Goal: Information Seeking & Learning: Learn about a topic

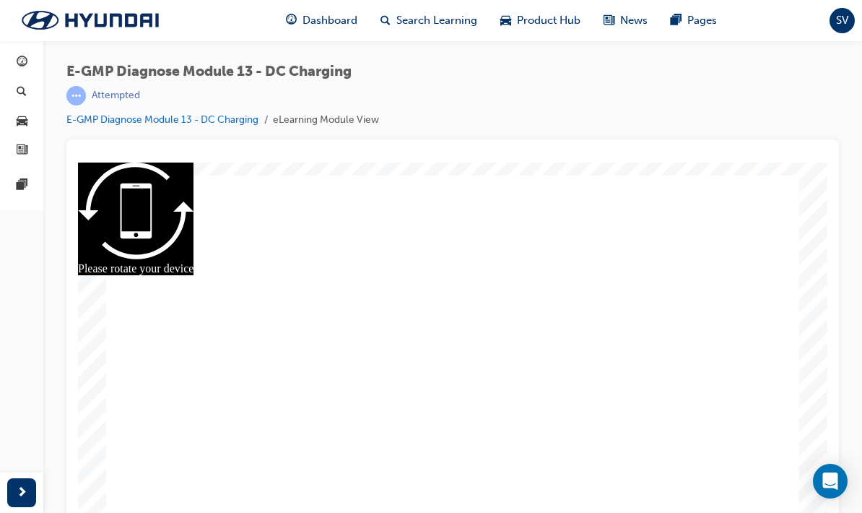
scroll to position [16, 0]
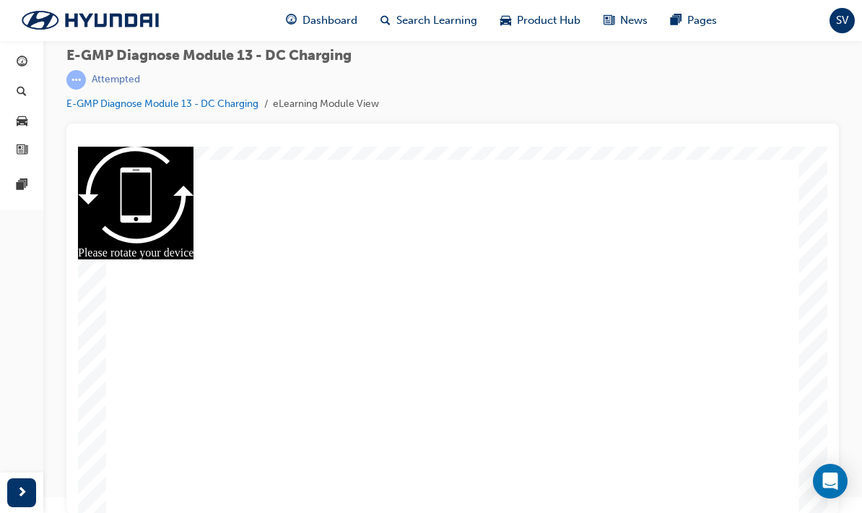
radio input "true"
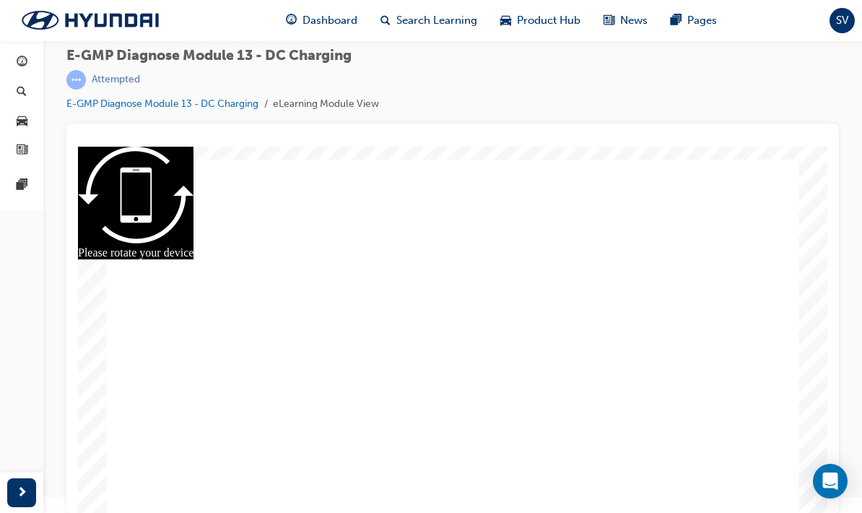
radio input "true"
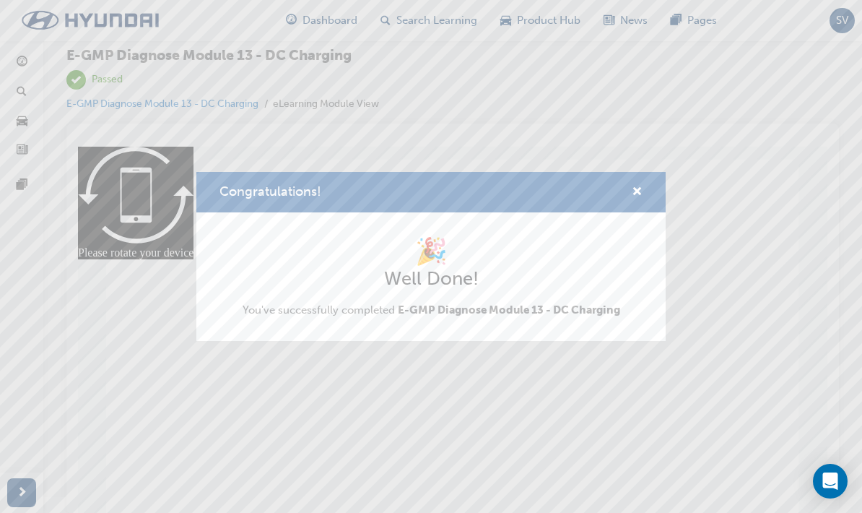
click at [25, 61] on div "Congratulations! 🎉 Well Done! You've successfully completed E-GMP Diagnose Modu…" at bounding box center [431, 256] width 862 height 513
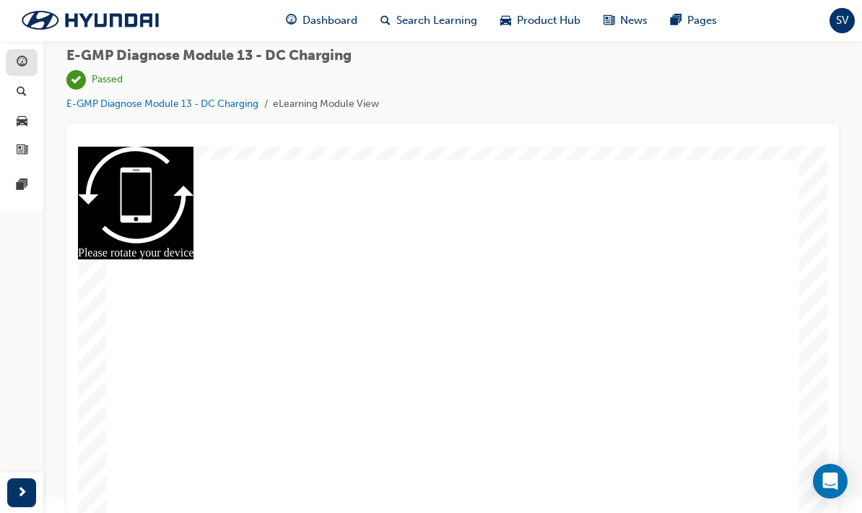
click at [26, 61] on span "guage-icon" at bounding box center [22, 62] width 11 height 13
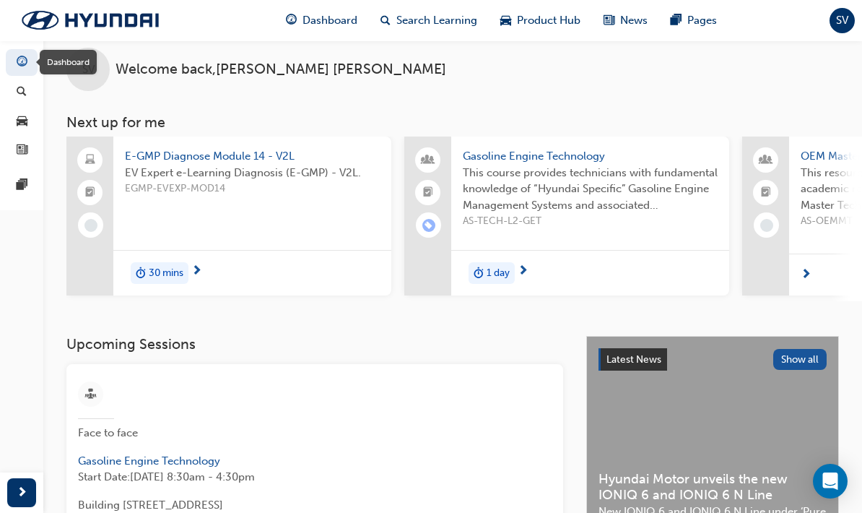
click at [188, 269] on div "30 mins" at bounding box center [160, 273] width 58 height 22
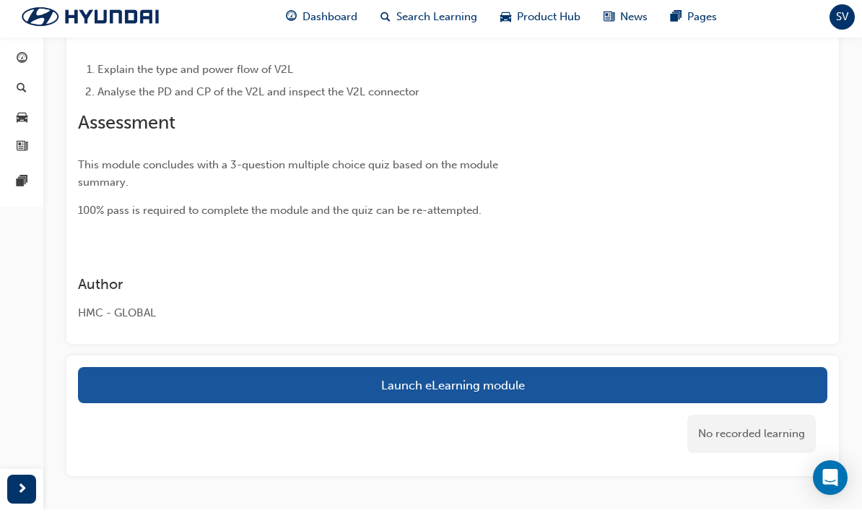
scroll to position [188, 0]
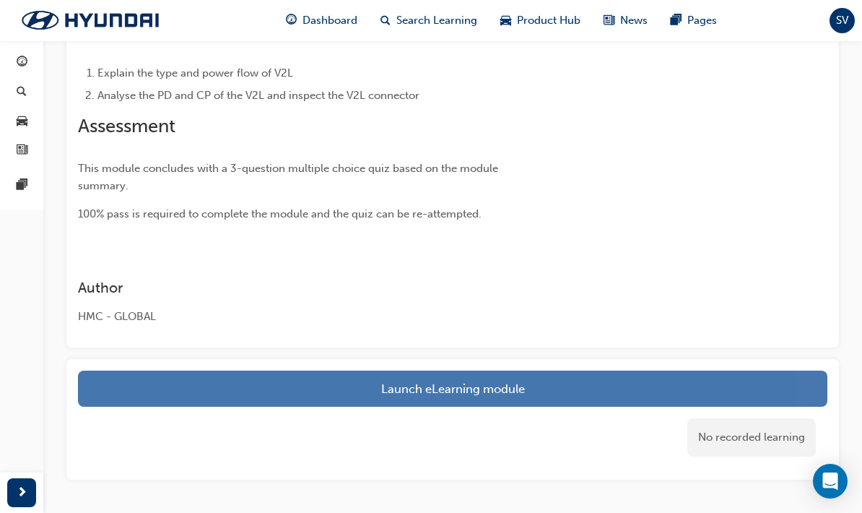
click at [119, 382] on link "Launch eLearning module" at bounding box center [453, 388] width 750 height 36
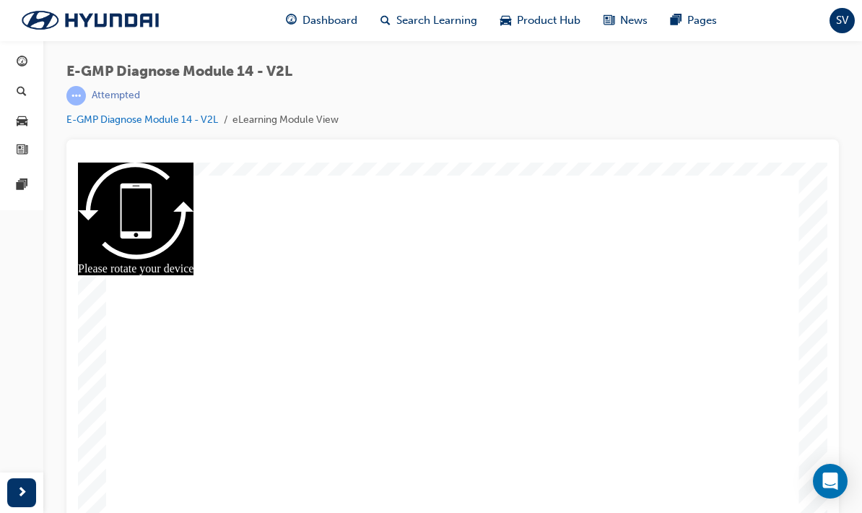
scroll to position [16, 0]
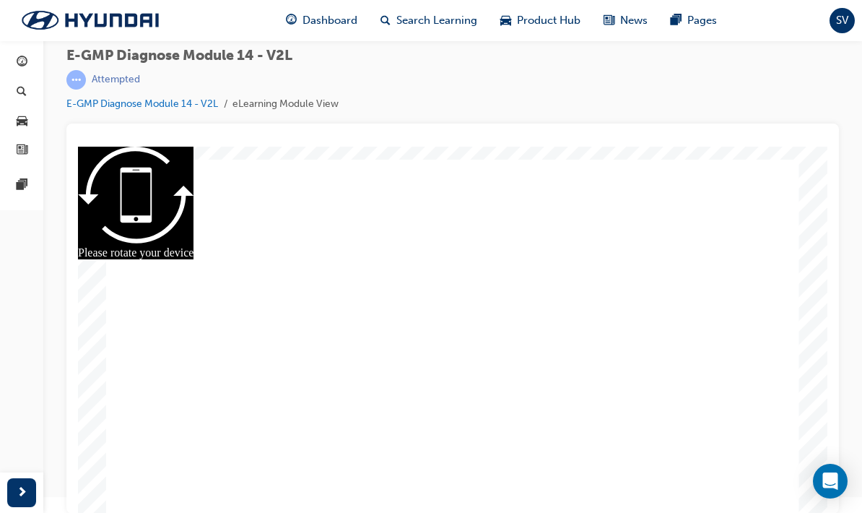
radio input "true"
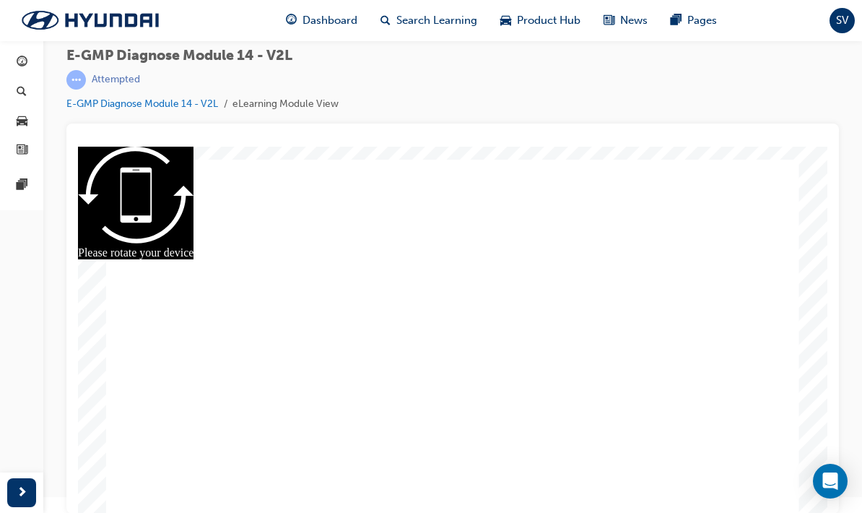
radio input "true"
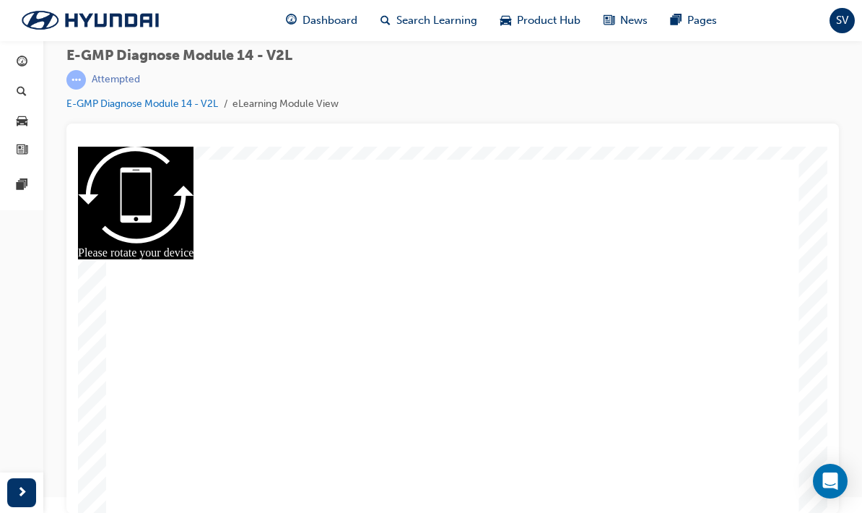
radio input "true"
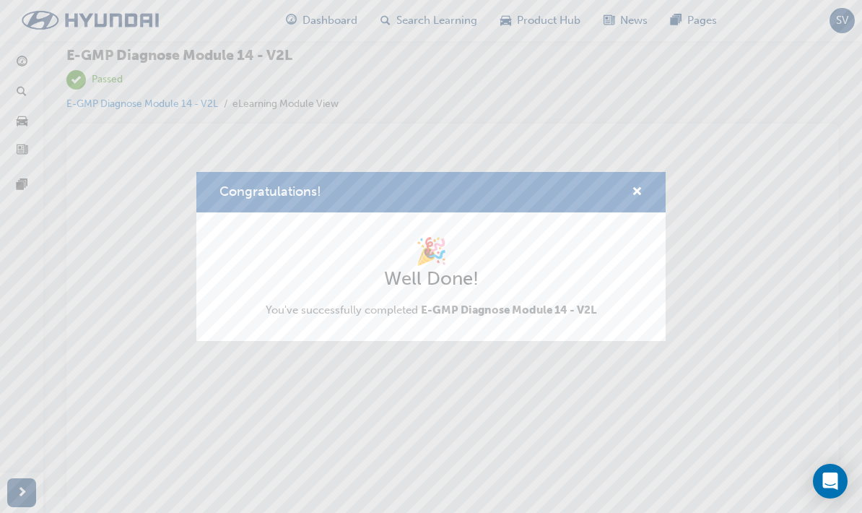
scroll to position [0, 0]
click at [19, 68] on div "Congratulations! 🎉 Well Done! You've successfully completed E-GMP Diagnose Modu…" at bounding box center [431, 256] width 862 height 513
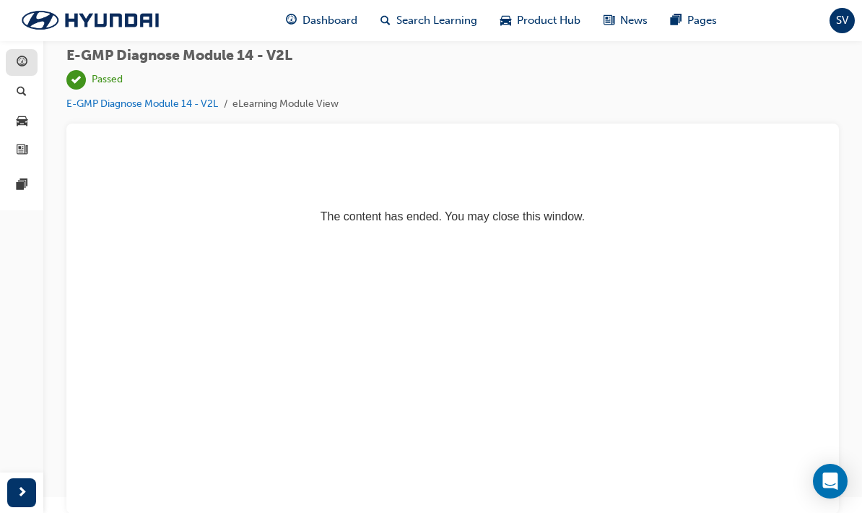
click at [17, 56] on span "guage-icon" at bounding box center [22, 62] width 11 height 13
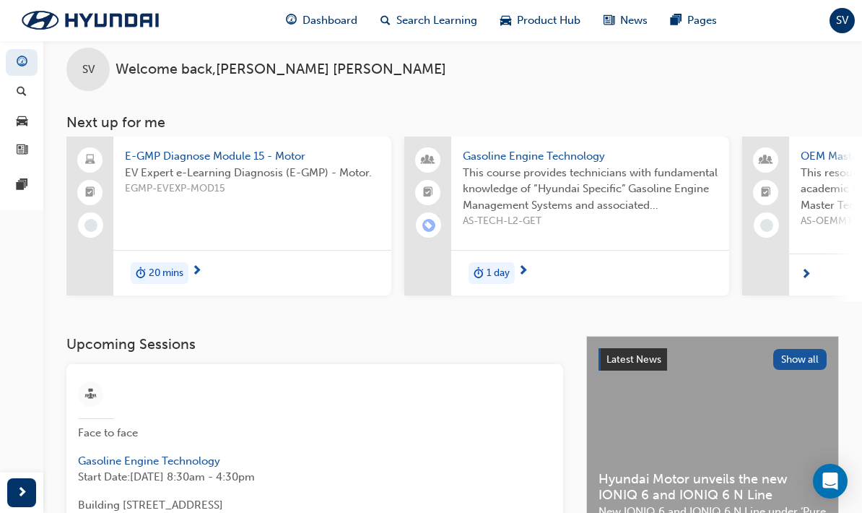
click at [196, 270] on span "next-icon" at bounding box center [196, 271] width 11 height 13
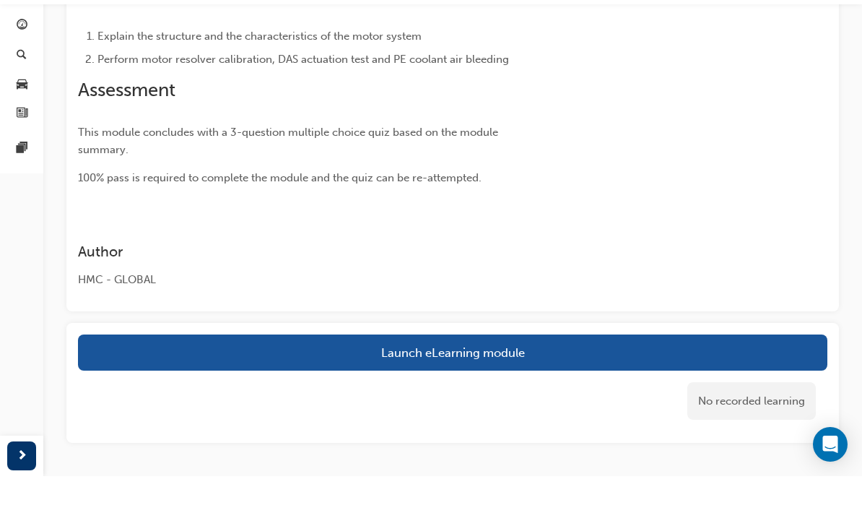
scroll to position [279, 0]
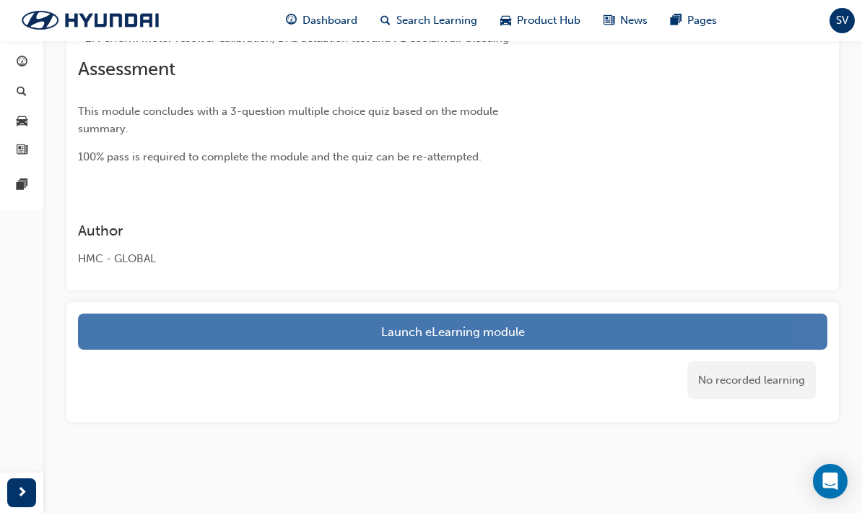
click at [138, 328] on button "Launch eLearning module" at bounding box center [453, 331] width 750 height 36
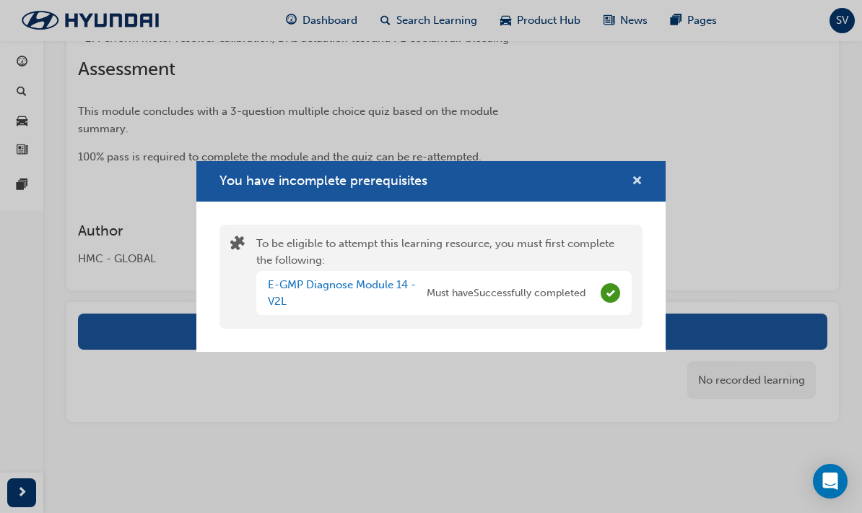
click at [634, 179] on span "cross-icon" at bounding box center [637, 181] width 11 height 13
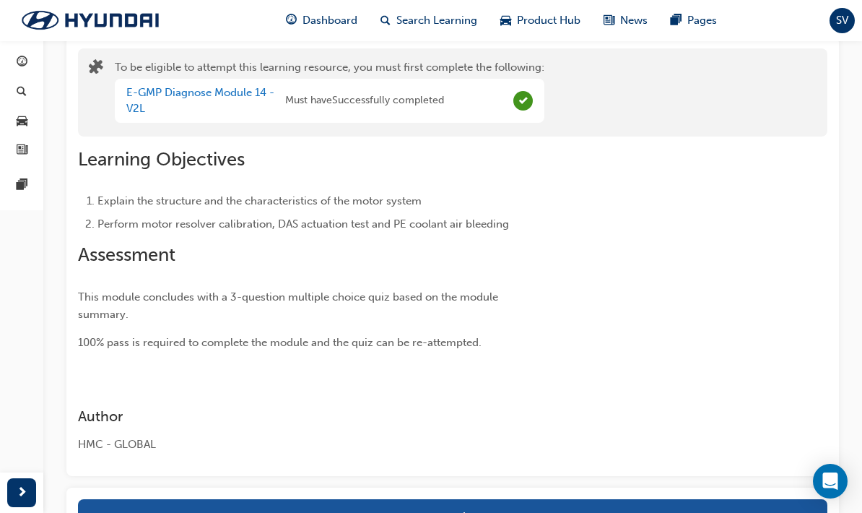
scroll to position [0, 0]
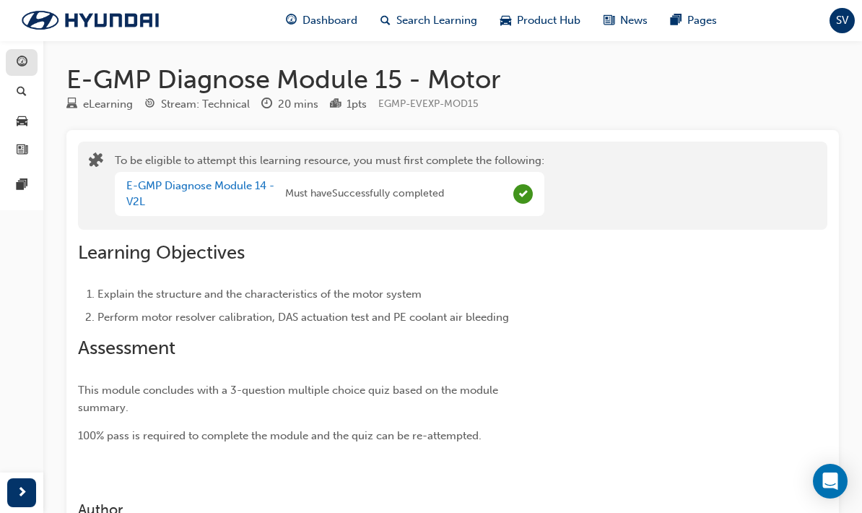
click at [17, 68] on span "guage-icon" at bounding box center [22, 62] width 11 height 13
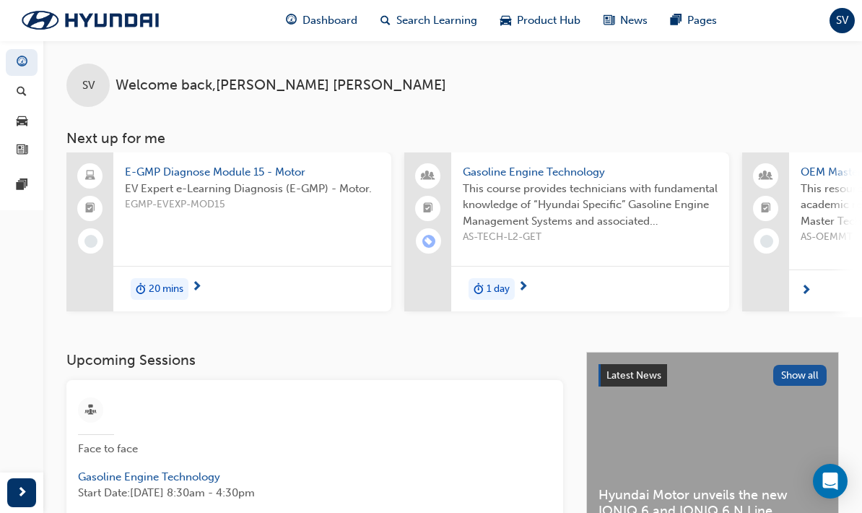
click at [149, 170] on span "E-GMP Diagnose Module 15 - Motor" at bounding box center [252, 172] width 255 height 17
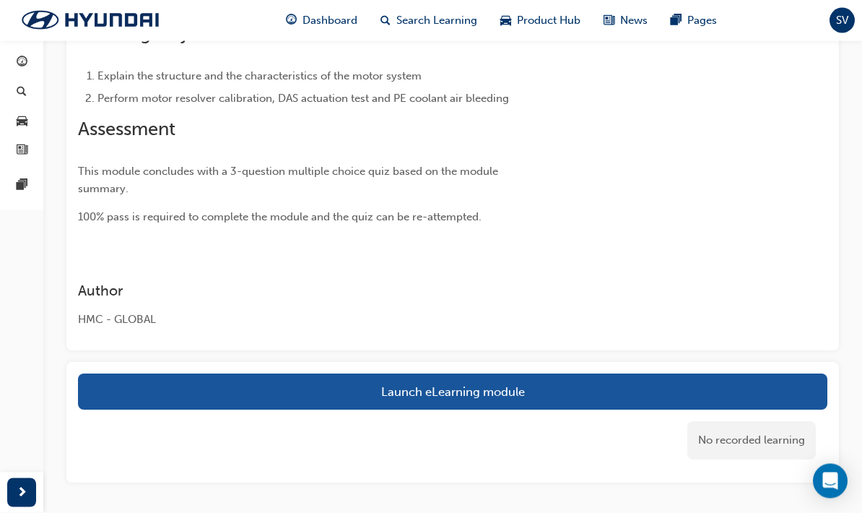
scroll to position [188, 0]
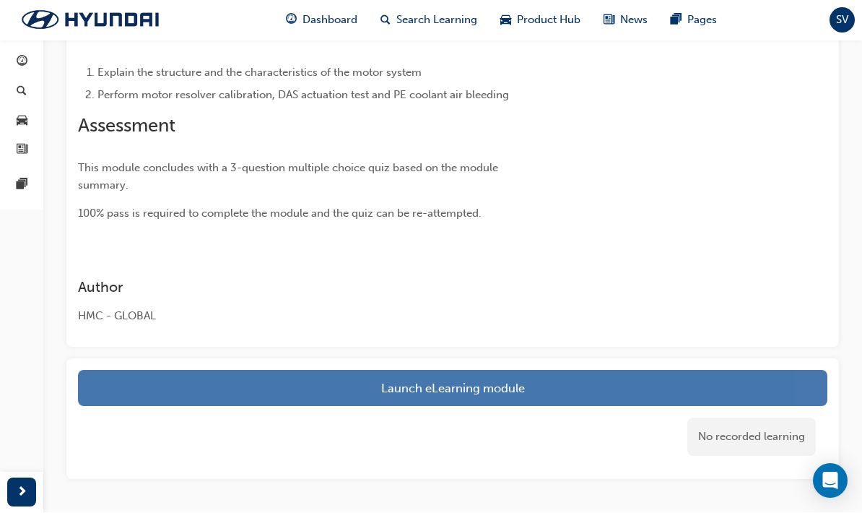
click at [670, 384] on button "Launch eLearning module" at bounding box center [453, 388] width 750 height 36
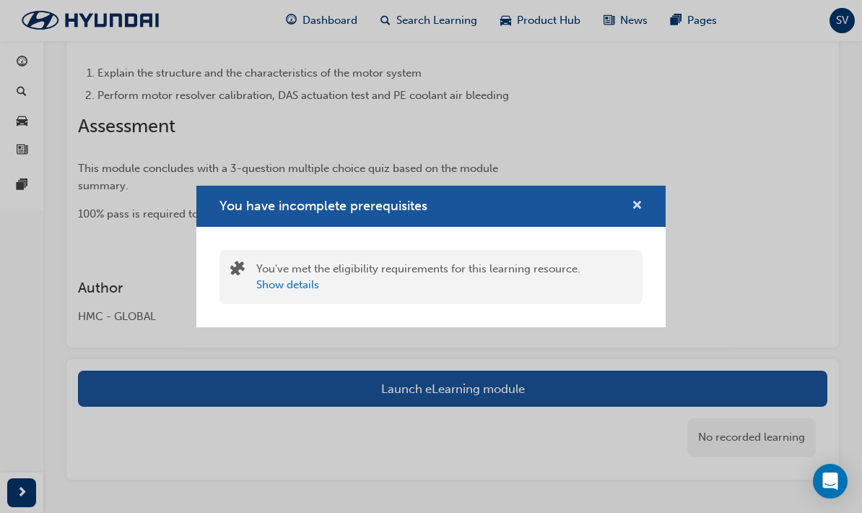
click at [638, 213] on span "cross-icon" at bounding box center [637, 206] width 11 height 13
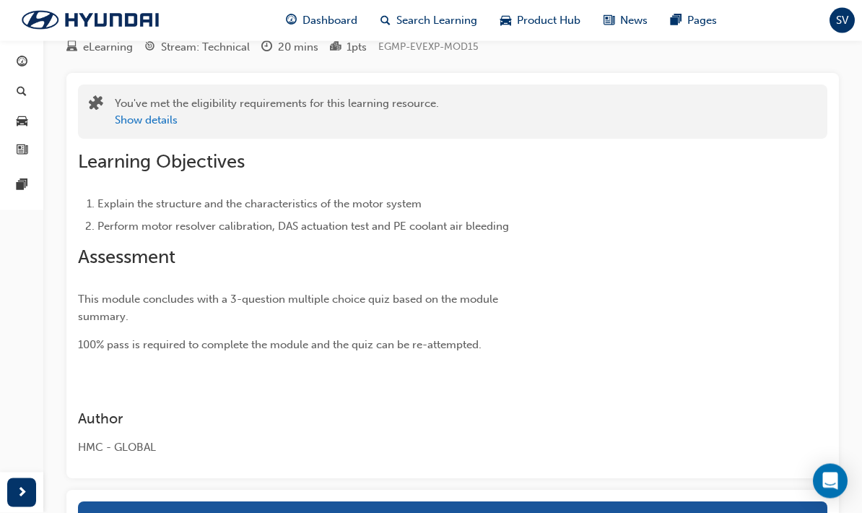
scroll to position [0, 0]
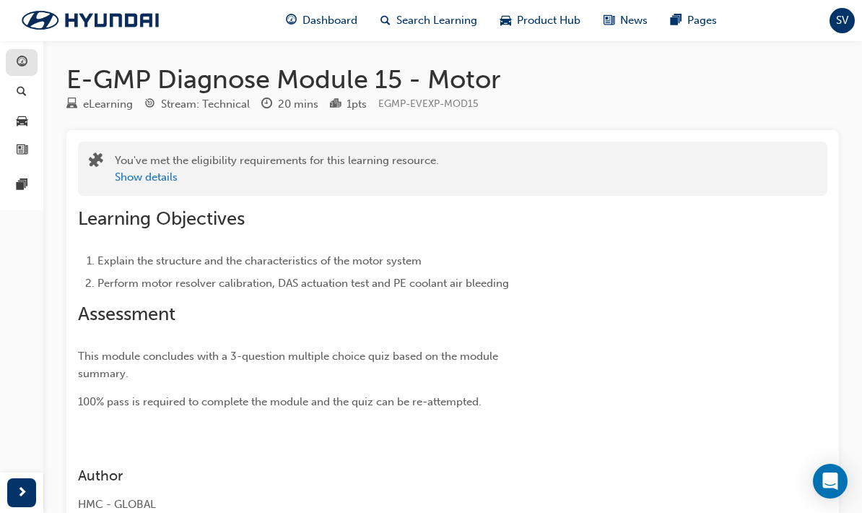
click at [14, 62] on div "button" at bounding box center [21, 62] width 17 height 18
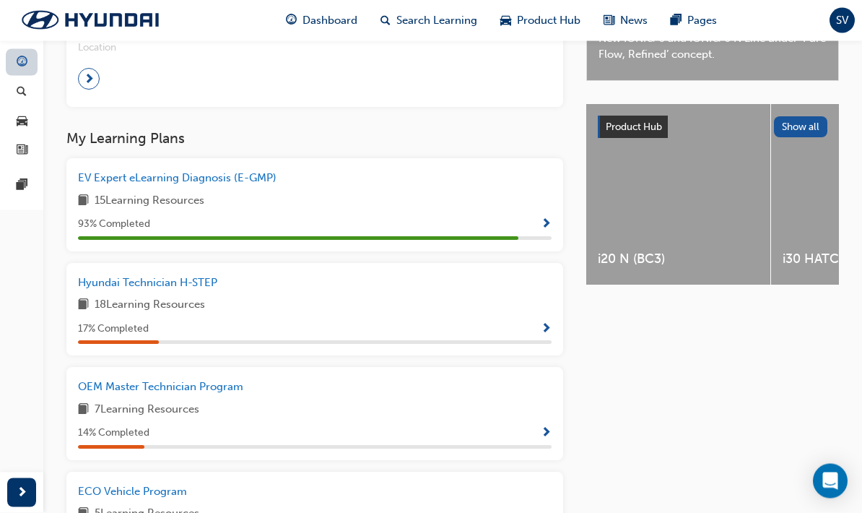
scroll to position [489, 0]
click at [549, 218] on span "Show Progress" at bounding box center [546, 224] width 11 height 13
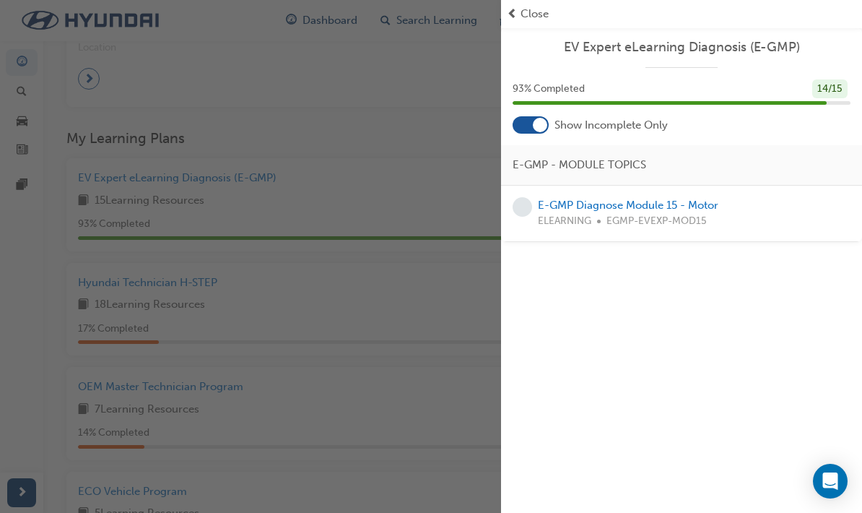
click at [734, 204] on div "E-GMP Diagnose Module 15 - Motor ELEARNING EGMP-EVEXP-MOD15" at bounding box center [682, 213] width 338 height 32
click at [702, 209] on link "E-GMP Diagnose Module 15 - Motor" at bounding box center [628, 205] width 181 height 13
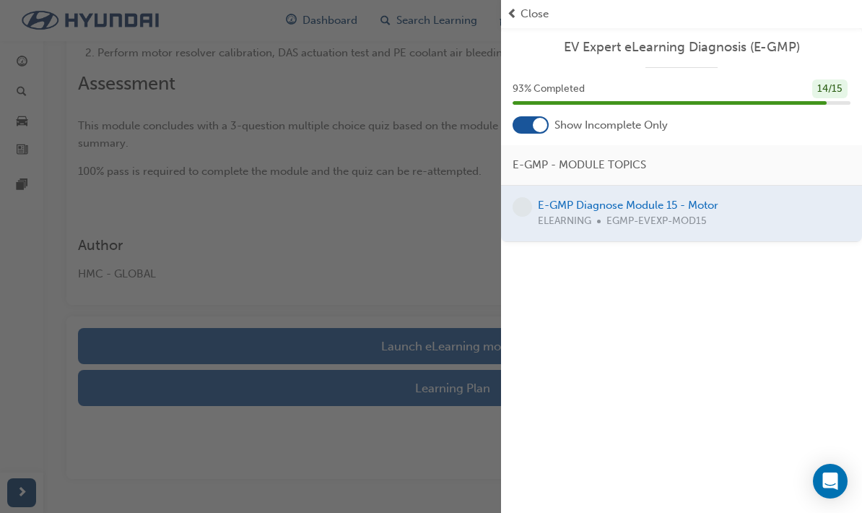
click at [142, 272] on div "button" at bounding box center [250, 256] width 501 height 513
click at [136, 253] on div "button" at bounding box center [250, 256] width 501 height 513
click at [541, 16] on span "Close" at bounding box center [535, 14] width 28 height 17
click at [513, 16] on span "prev-icon" at bounding box center [512, 14] width 11 height 17
click at [508, 15] on span "prev-icon" at bounding box center [512, 14] width 11 height 17
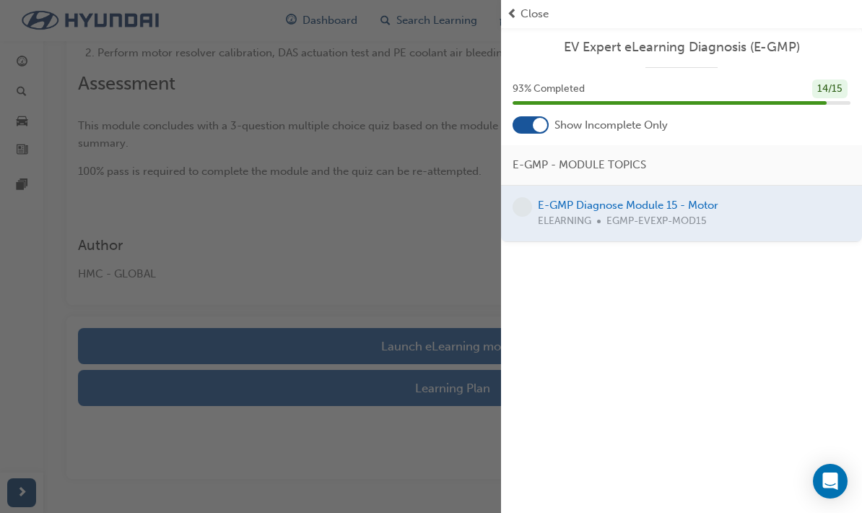
scroll to position [35, 0]
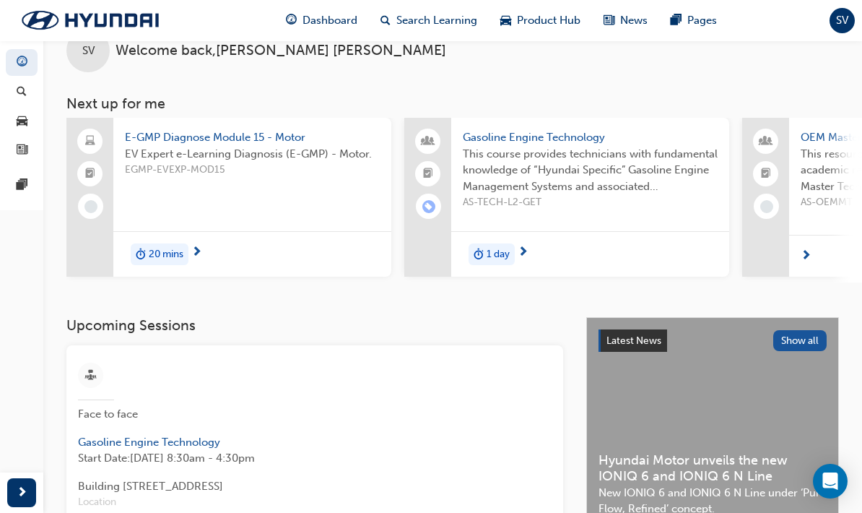
click at [141, 135] on span "E-GMP Diagnose Module 15 - Motor" at bounding box center [252, 137] width 255 height 17
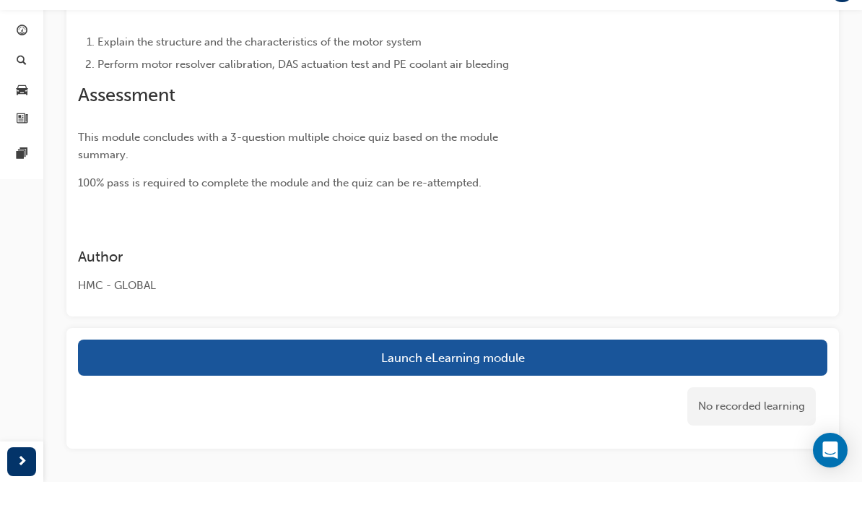
scroll to position [188, 0]
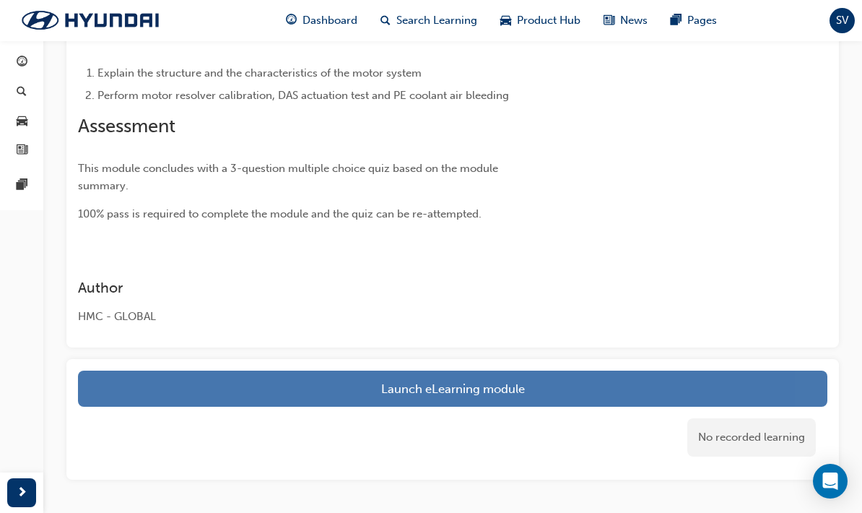
click at [632, 386] on link "Launch eLearning module" at bounding box center [453, 388] width 750 height 36
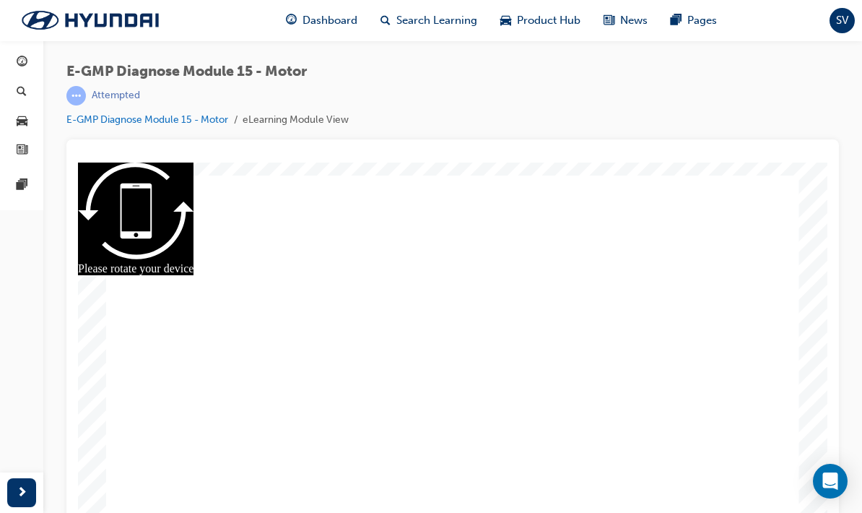
scroll to position [16, 0]
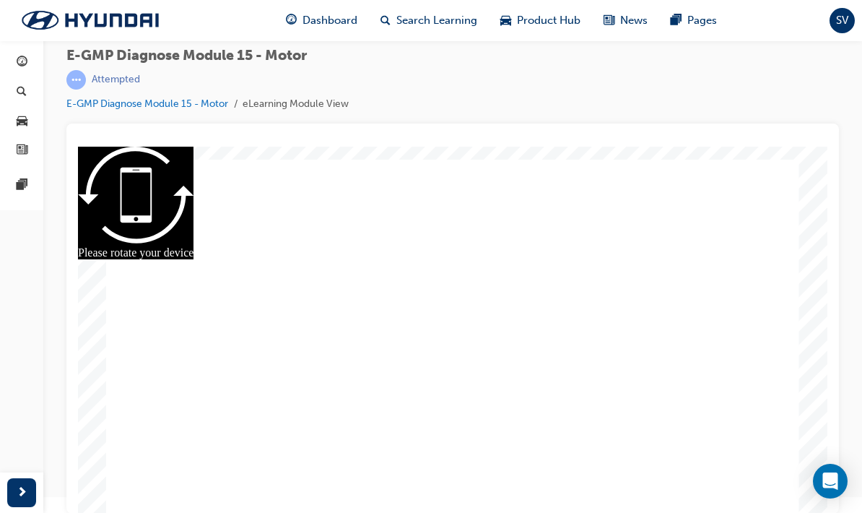
radio input "true"
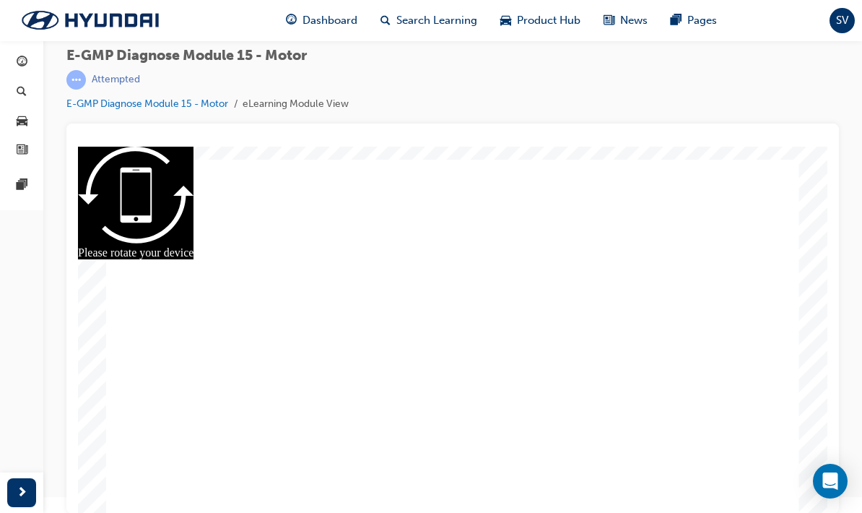
radio input "true"
radio input "false"
radio input "true"
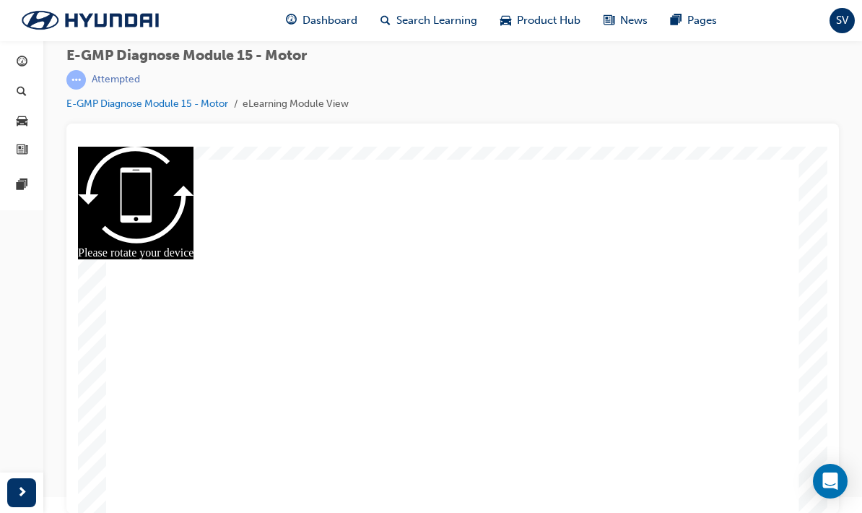
radio input "true"
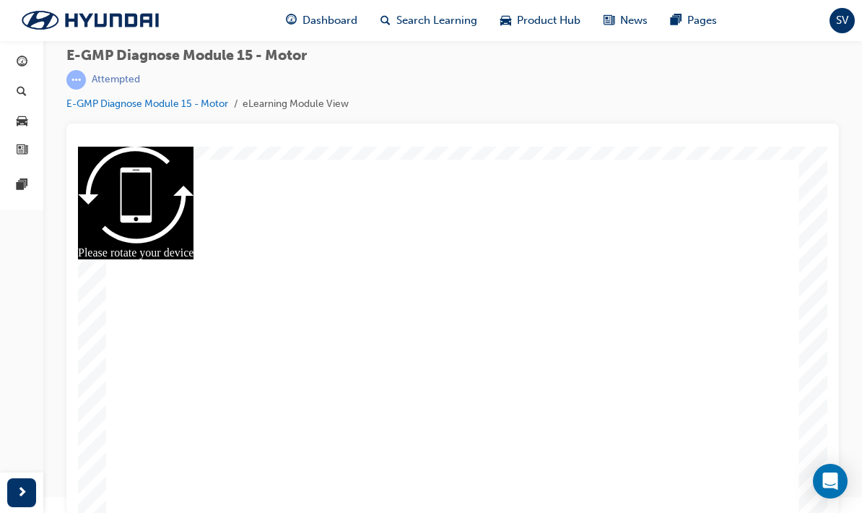
radio input "true"
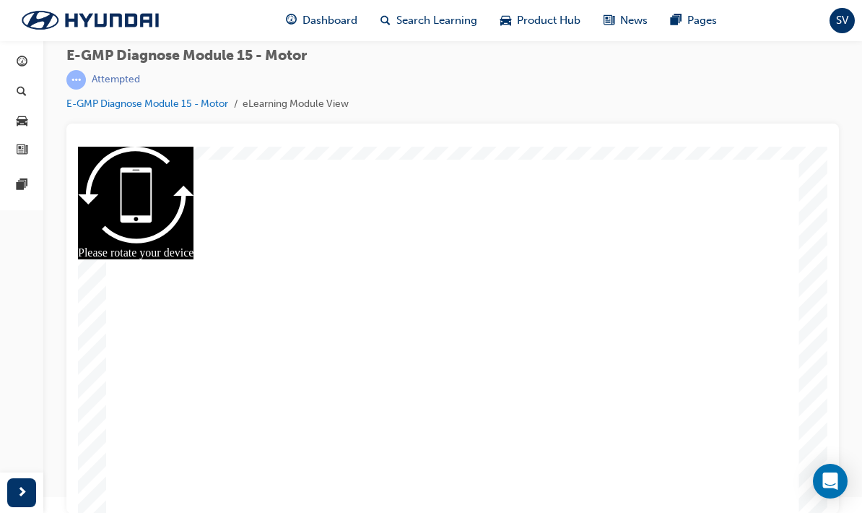
radio input "true"
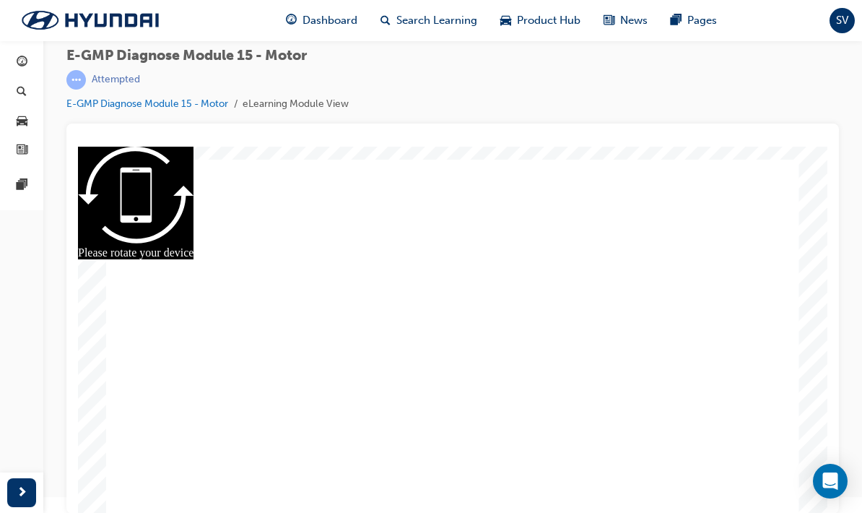
radio input "true"
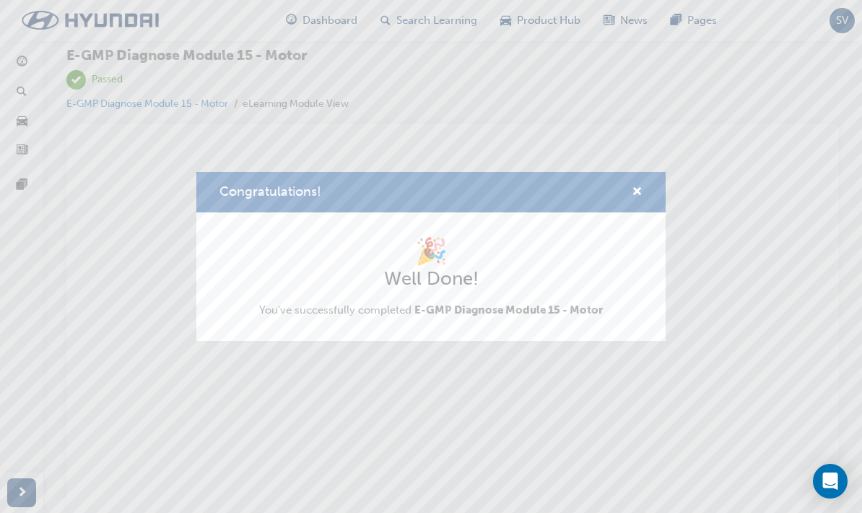
scroll to position [0, 0]
click at [642, 195] on span "cross-icon" at bounding box center [637, 192] width 11 height 13
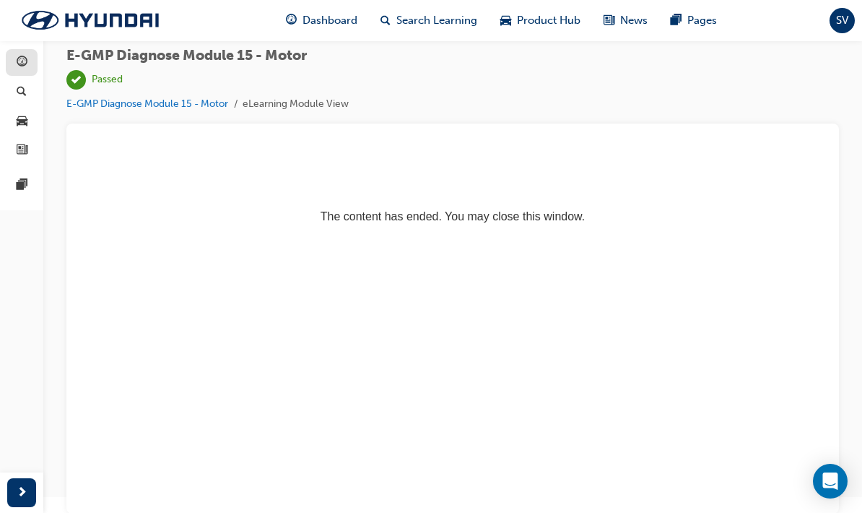
click at [23, 64] on span "guage-icon" at bounding box center [22, 62] width 11 height 13
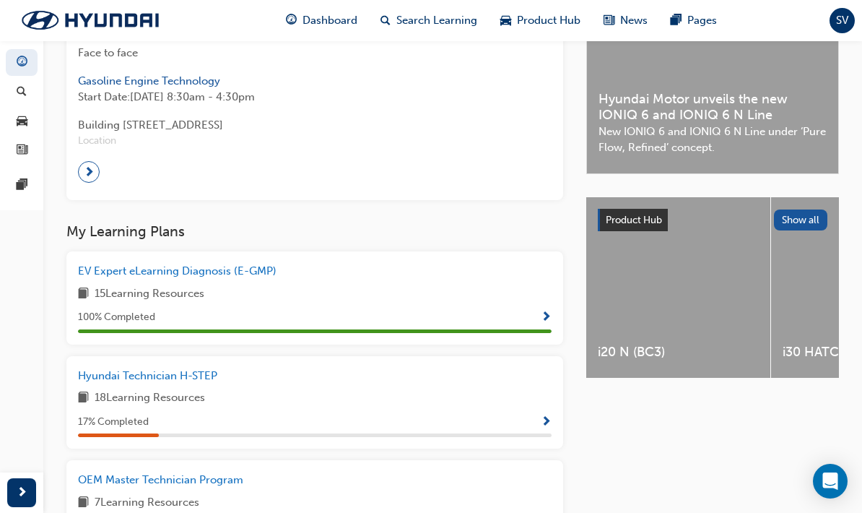
click at [538, 417] on div "17 % Completed" at bounding box center [315, 422] width 474 height 18
click at [550, 416] on span "Show Progress" at bounding box center [546, 422] width 11 height 13
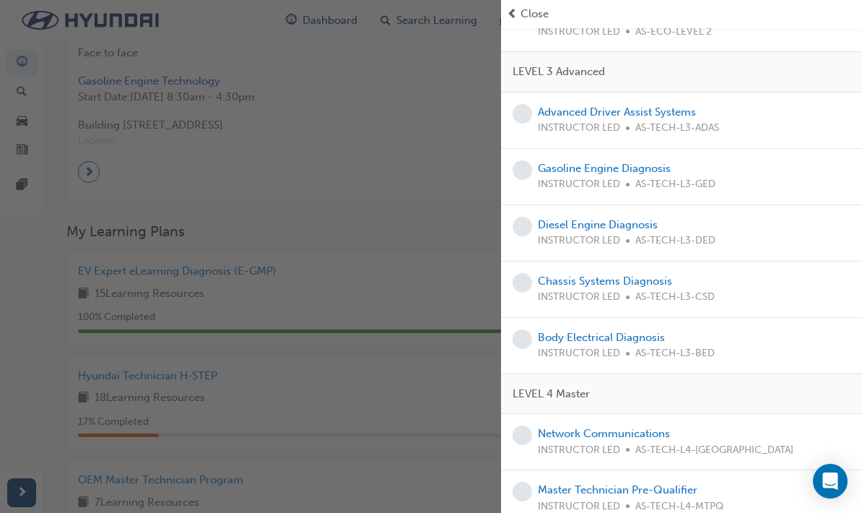
scroll to position [570, 0]
click at [154, 419] on div "button" at bounding box center [250, 256] width 501 height 513
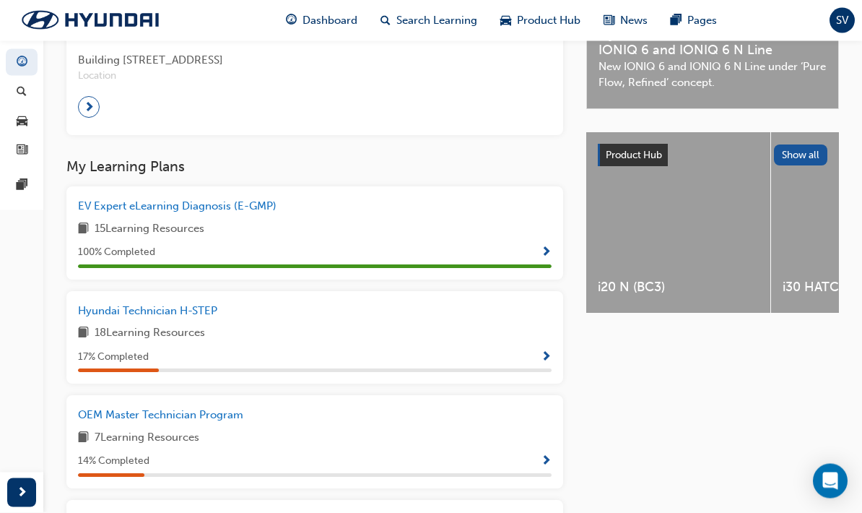
scroll to position [462, 0]
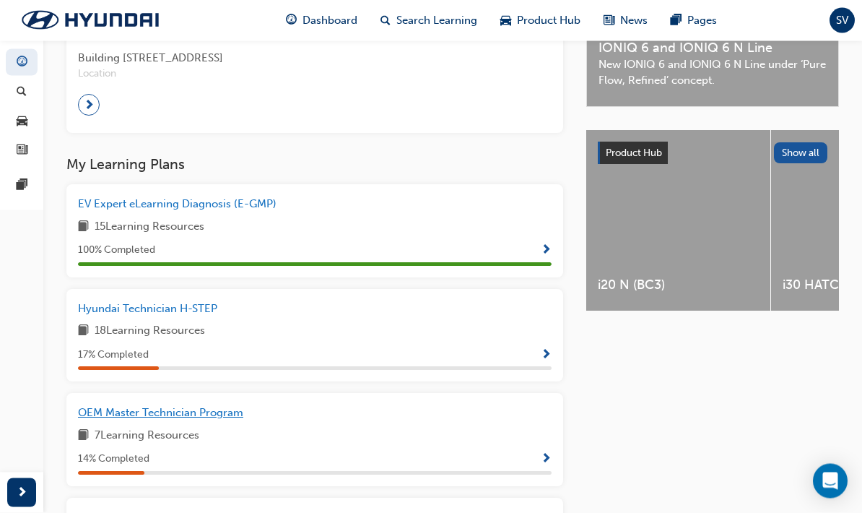
click at [97, 407] on span "OEM Master Technician Program" at bounding box center [160, 413] width 165 height 13
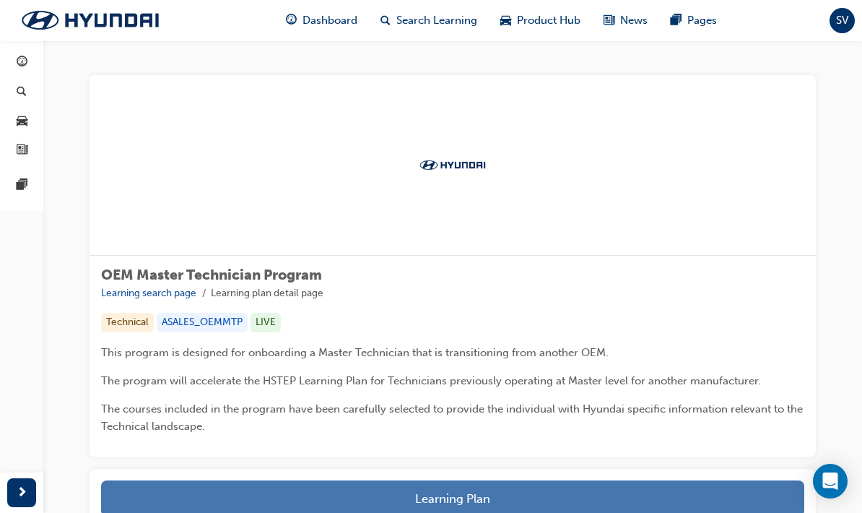
click at [728, 486] on button "Learning Plan" at bounding box center [452, 498] width 703 height 36
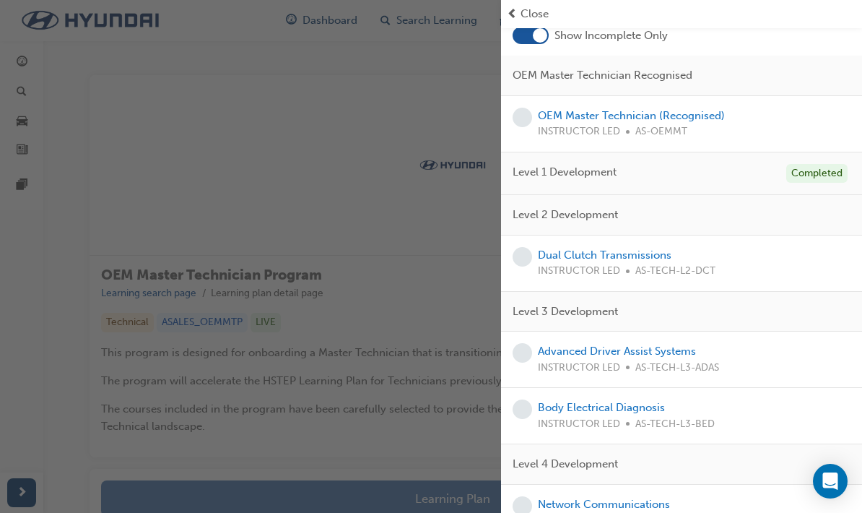
scroll to position [89, 0]
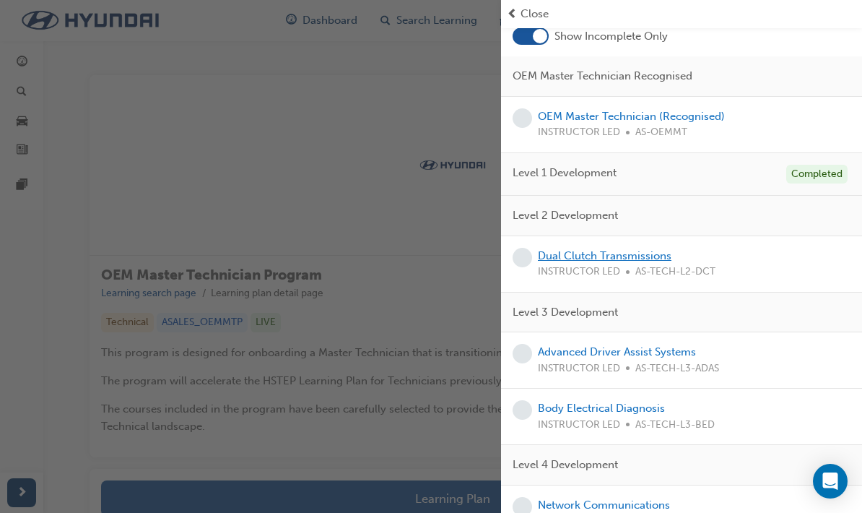
click at [638, 257] on link "Dual Clutch Transmissions" at bounding box center [605, 255] width 134 height 13
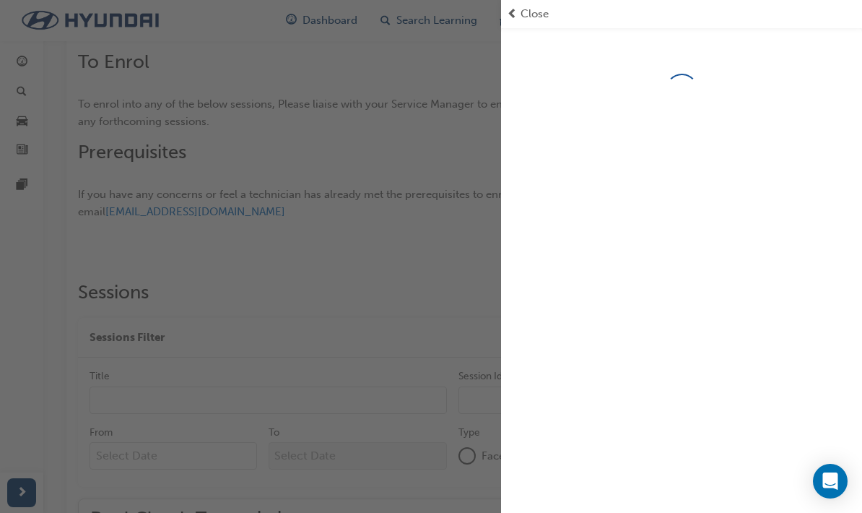
scroll to position [770, 0]
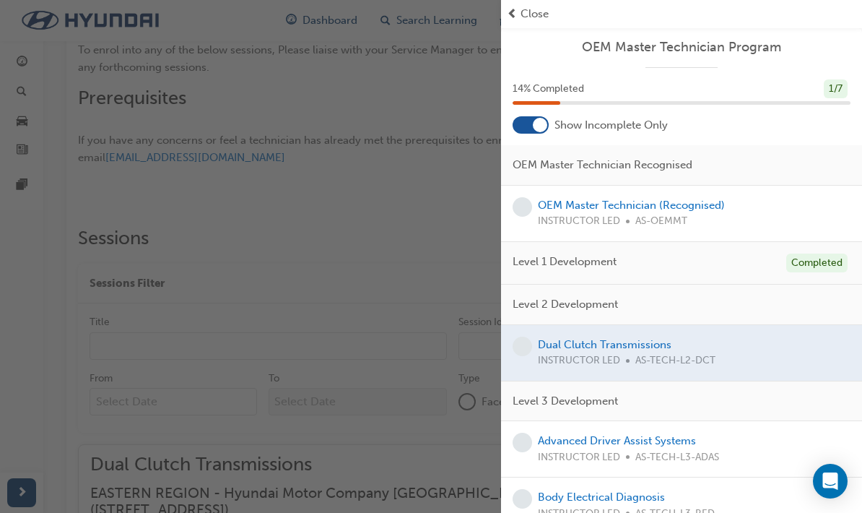
click at [80, 316] on div "button" at bounding box center [250, 256] width 501 height 513
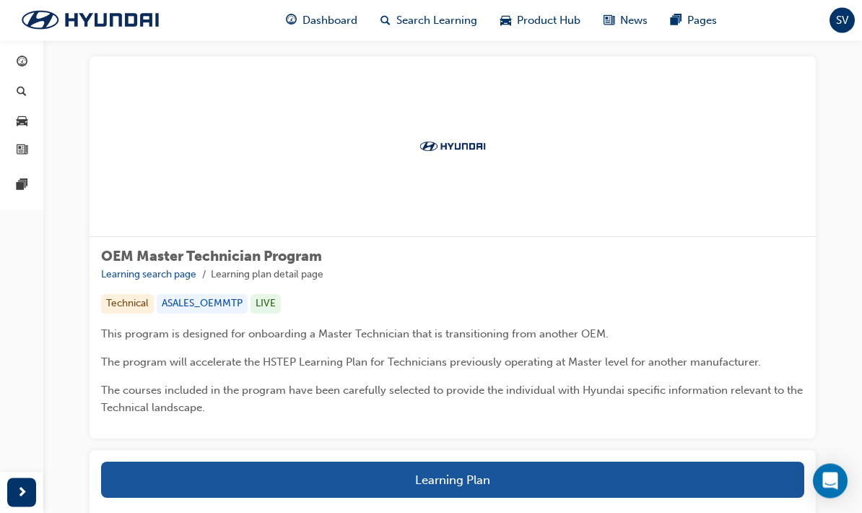
scroll to position [19, 0]
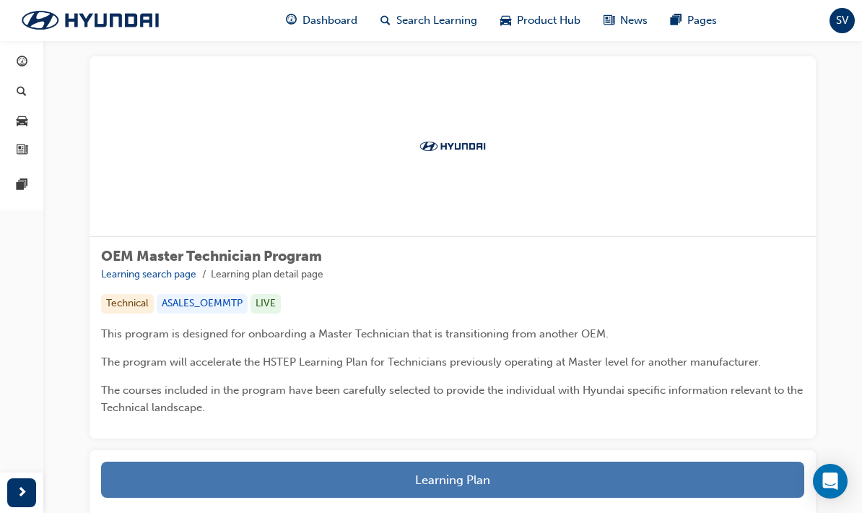
click at [680, 479] on button "Learning Plan" at bounding box center [452, 479] width 703 height 36
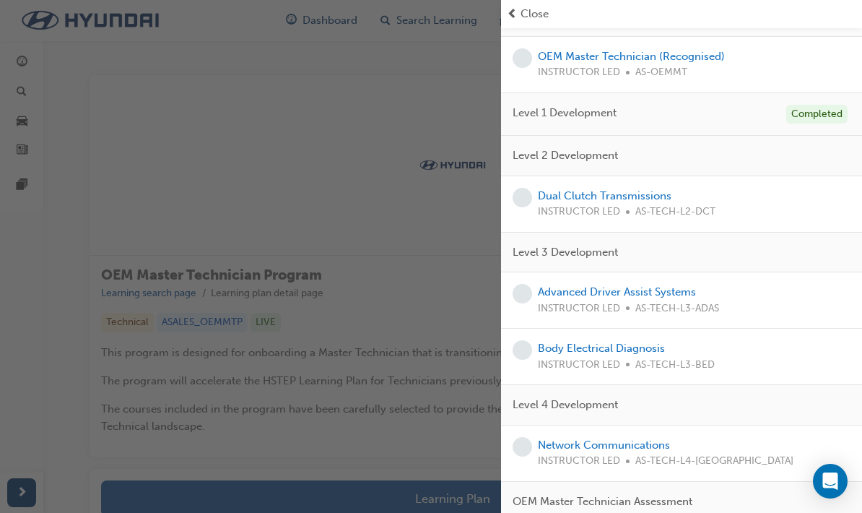
click at [133, 92] on div "button" at bounding box center [250, 256] width 501 height 513
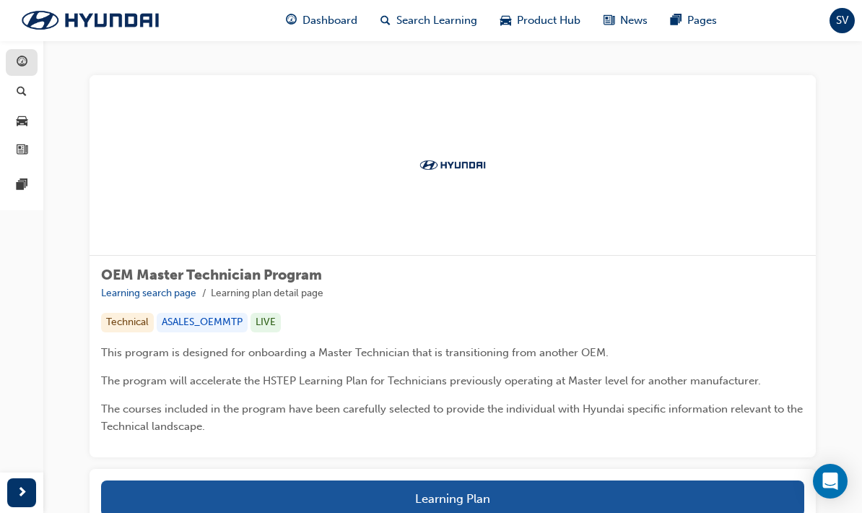
click at [17, 66] on span "guage-icon" at bounding box center [22, 62] width 11 height 13
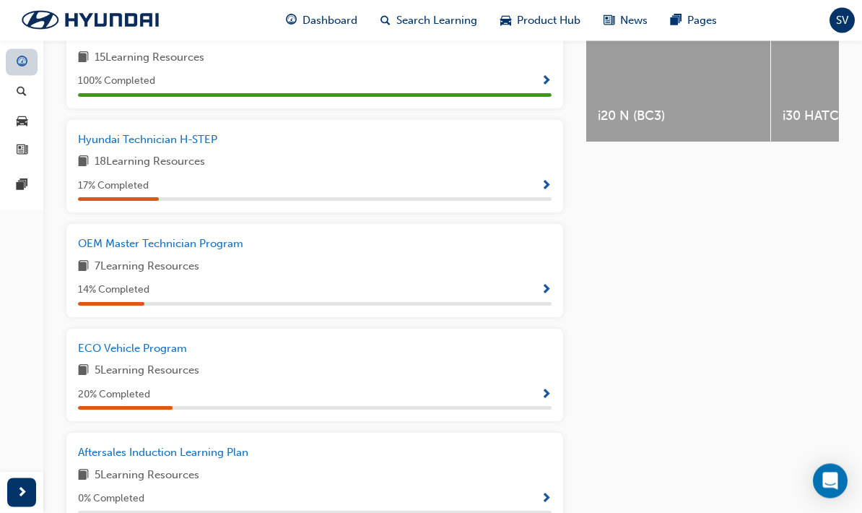
scroll to position [632, 0]
click at [89, 342] on span "ECO Vehicle Program" at bounding box center [132, 348] width 109 height 13
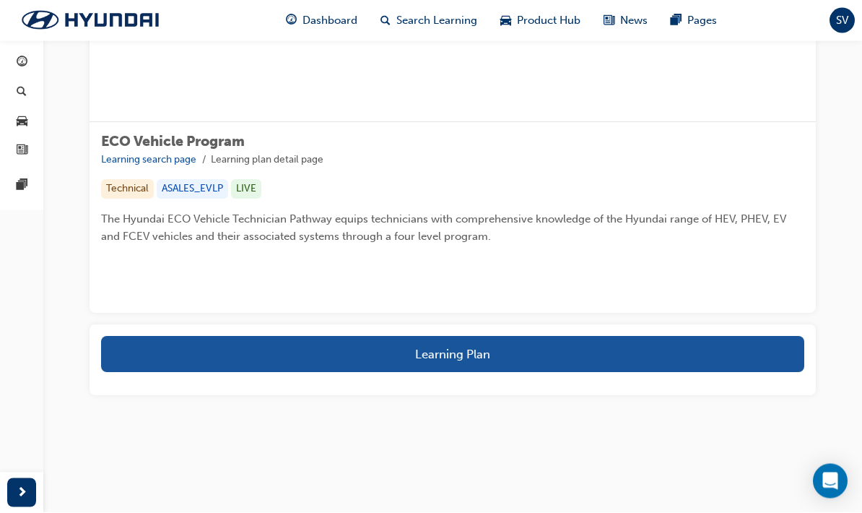
scroll to position [301, 0]
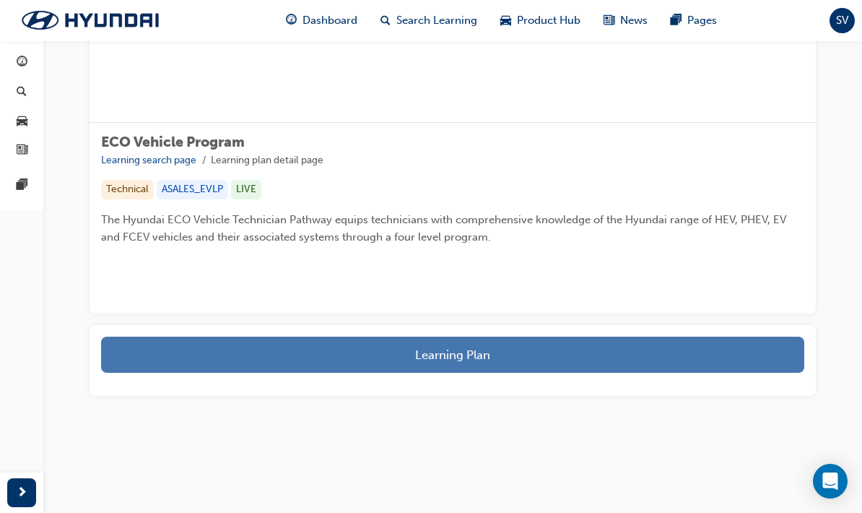
click at [180, 373] on button "Learning Plan" at bounding box center [452, 354] width 703 height 36
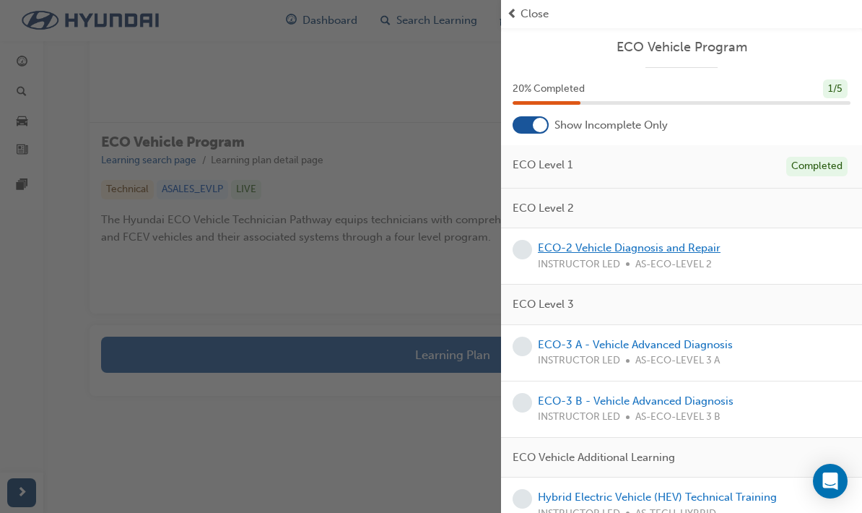
click at [686, 248] on link "ECO-2 Vehicle Diagnosis and Repair" at bounding box center [629, 247] width 183 height 13
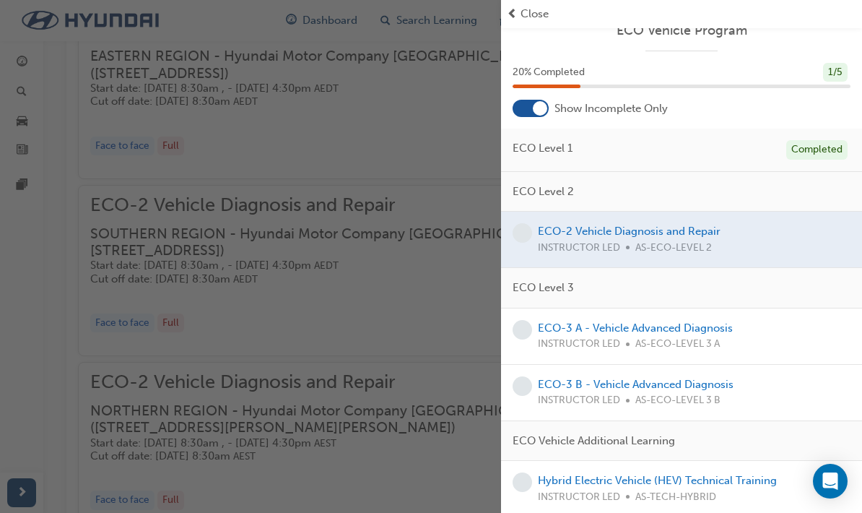
scroll to position [16, 0]
click at [158, 123] on div "button" at bounding box center [250, 256] width 501 height 513
click at [542, 10] on span "Close" at bounding box center [535, 14] width 28 height 17
click at [511, 20] on span "prev-icon" at bounding box center [512, 14] width 11 height 17
click at [516, 12] on span "prev-icon" at bounding box center [512, 14] width 11 height 17
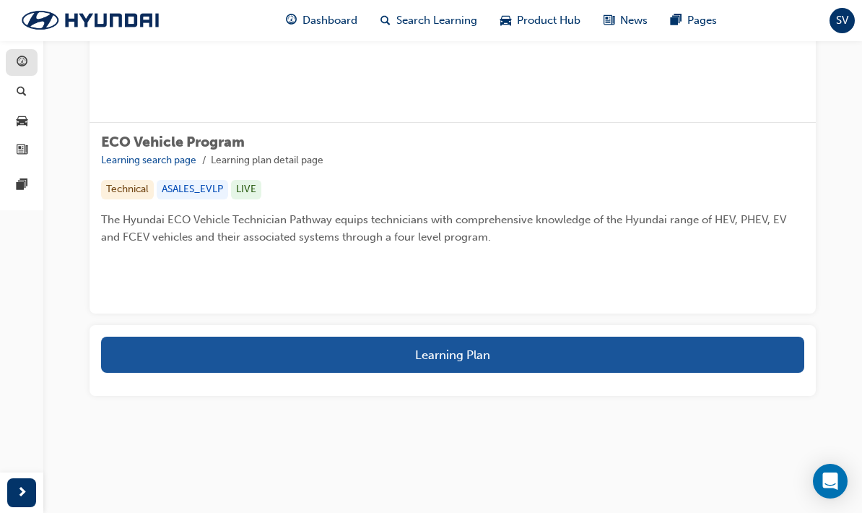
click at [10, 65] on link "button" at bounding box center [22, 62] width 32 height 27
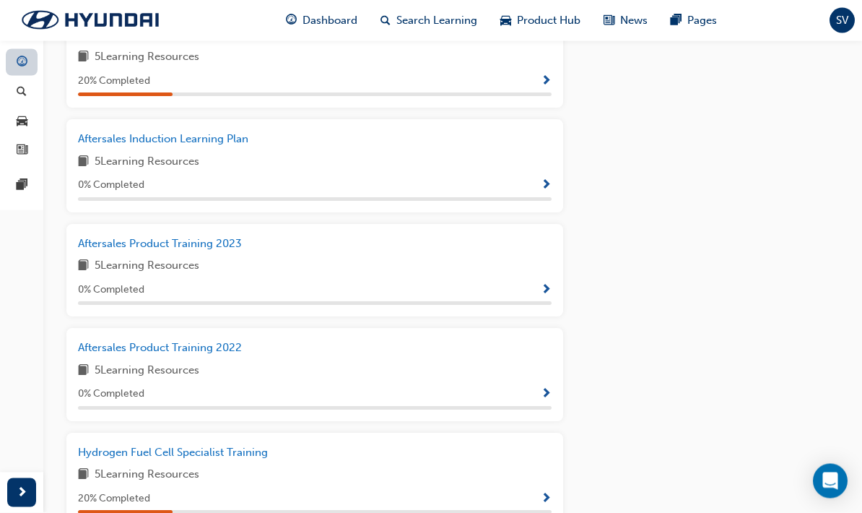
scroll to position [958, 0]
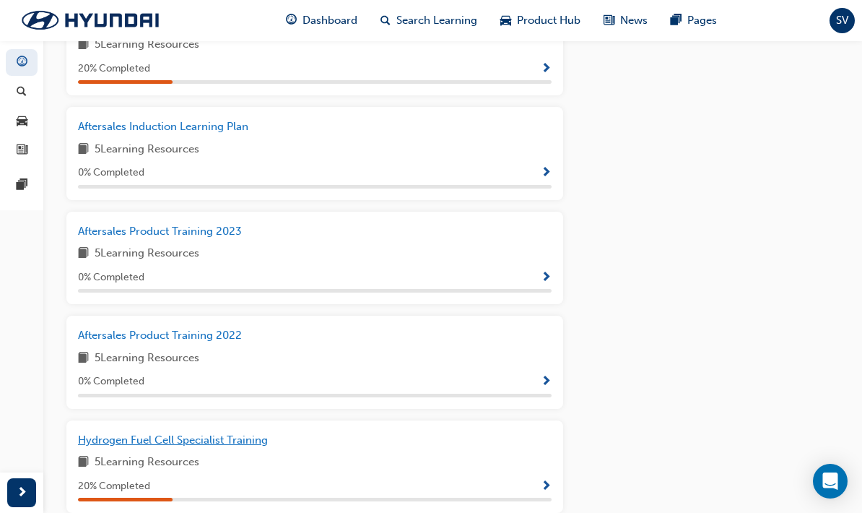
click at [105, 433] on span "Hydrogen Fuel Cell Specialist Training" at bounding box center [173, 439] width 190 height 13
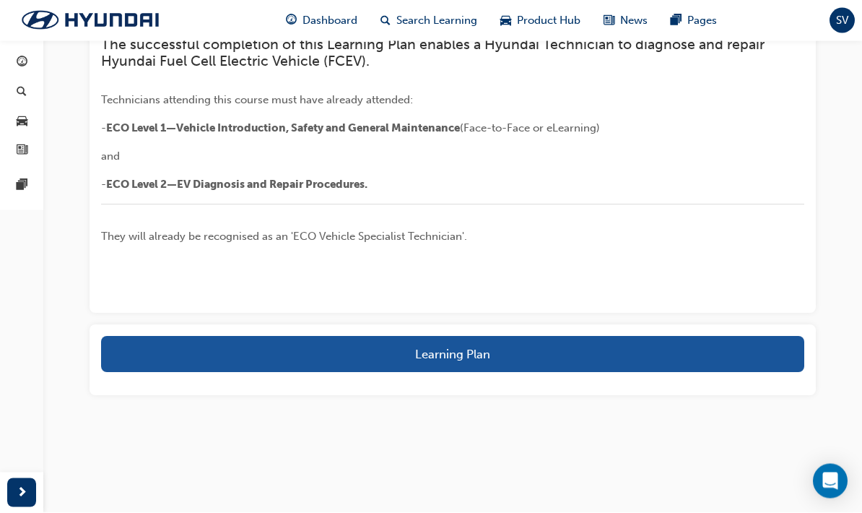
scroll to position [529, 0]
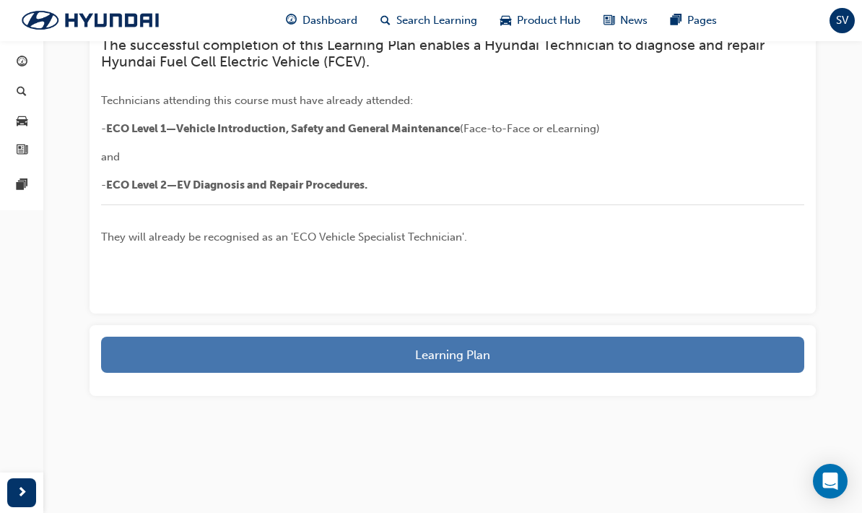
click at [730, 373] on button "Learning Plan" at bounding box center [452, 354] width 703 height 36
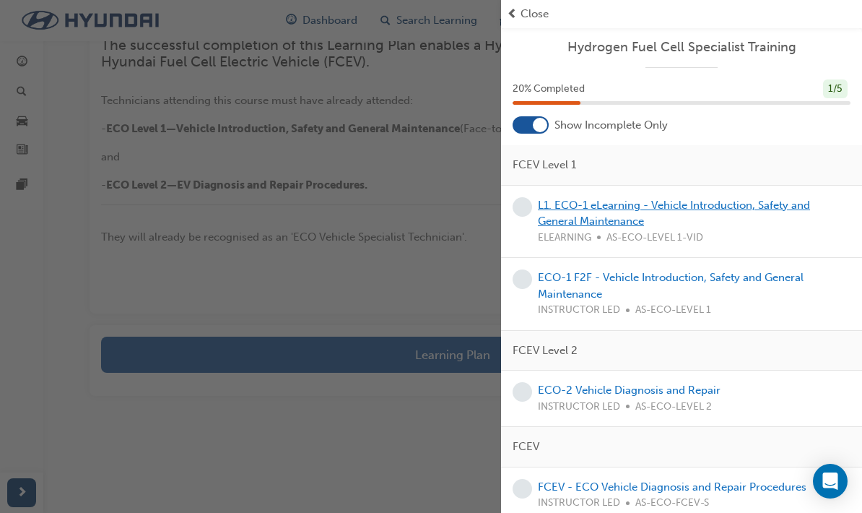
click at [767, 201] on link "L1. ECO-1 eLearning - Vehicle Introduction, Safety and General Maintenance" at bounding box center [674, 214] width 272 height 30
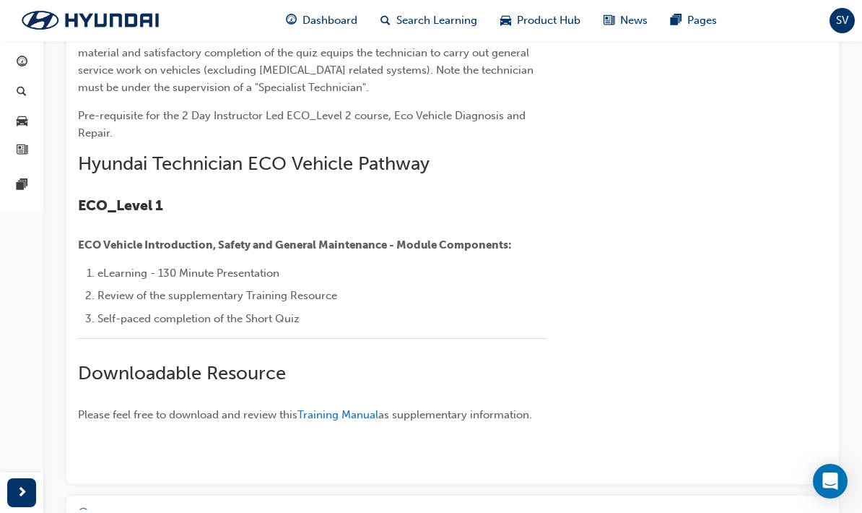
scroll to position [586, 0]
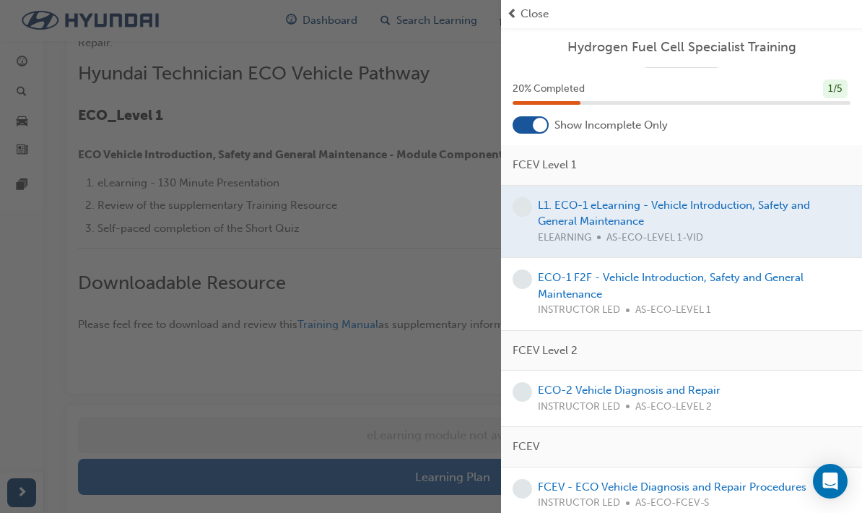
click at [769, 219] on div at bounding box center [681, 222] width 361 height 72
click at [781, 207] on div at bounding box center [681, 222] width 361 height 72
click at [781, 199] on div at bounding box center [681, 222] width 361 height 72
click at [780, 207] on div at bounding box center [681, 222] width 361 height 72
click at [99, 360] on div "button" at bounding box center [250, 256] width 501 height 513
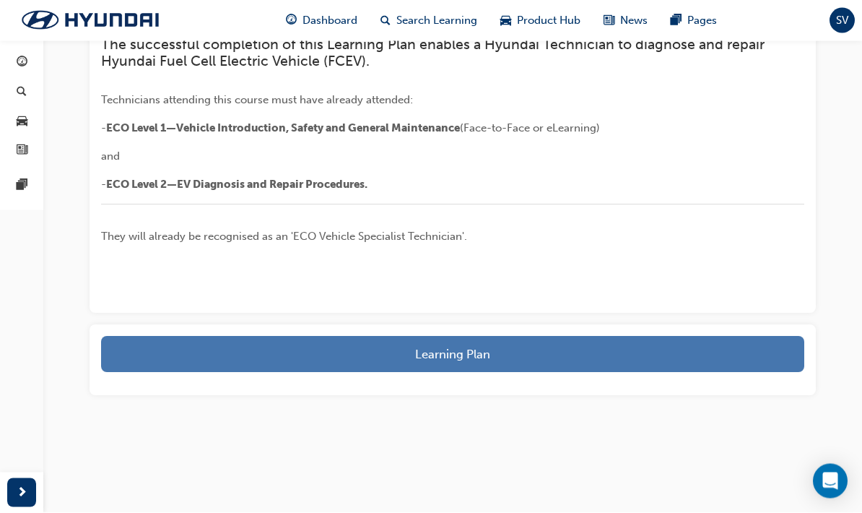
click at [701, 373] on button "Learning Plan" at bounding box center [452, 354] width 703 height 36
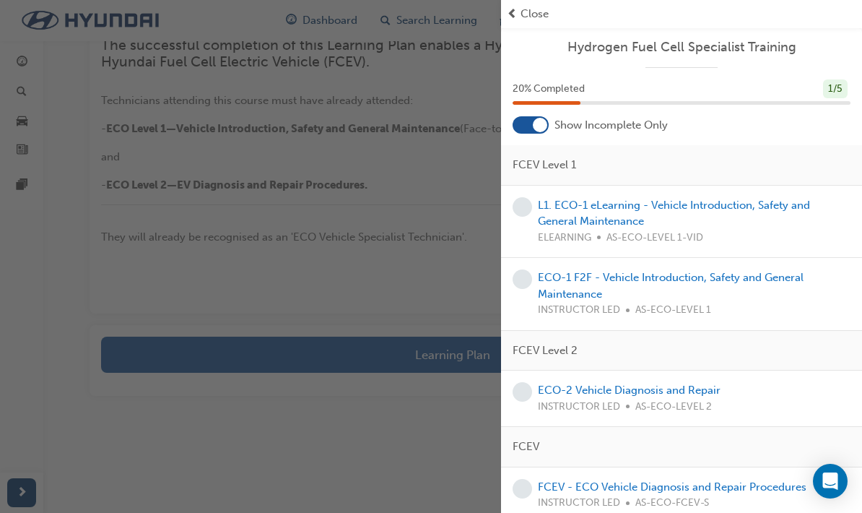
click at [102, 371] on div "button" at bounding box center [250, 256] width 501 height 513
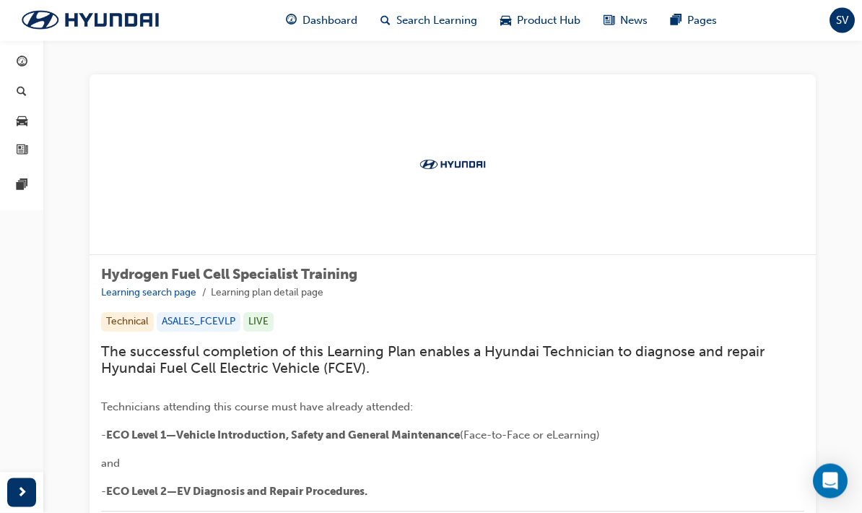
scroll to position [0, 0]
click at [23, 58] on span "guage-icon" at bounding box center [22, 62] width 11 height 13
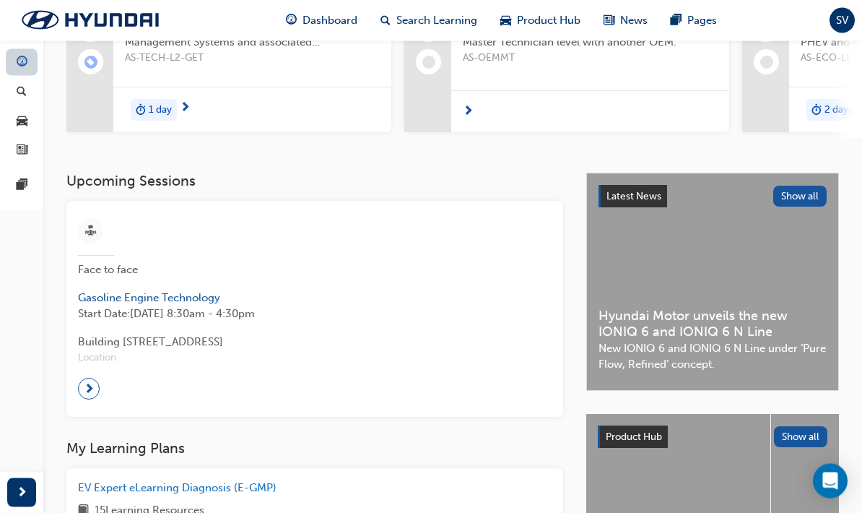
scroll to position [196, 0]
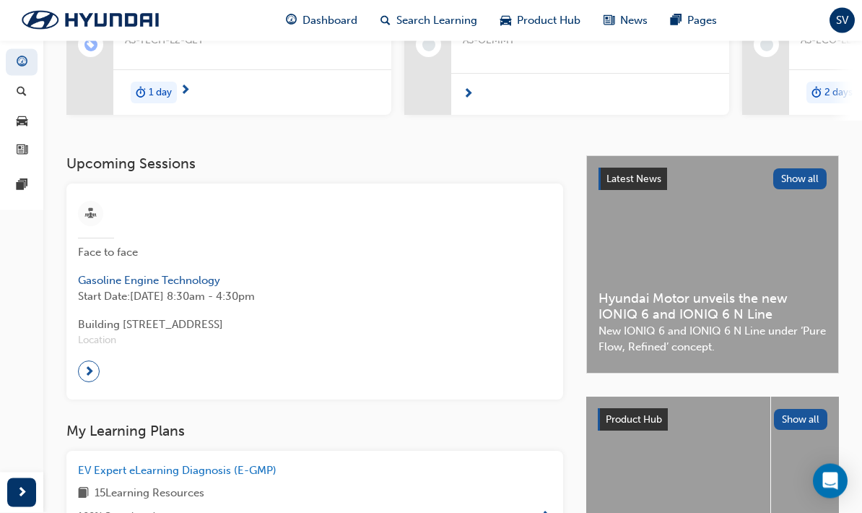
click at [87, 368] on span "next-icon" at bounding box center [89, 372] width 11 height 20
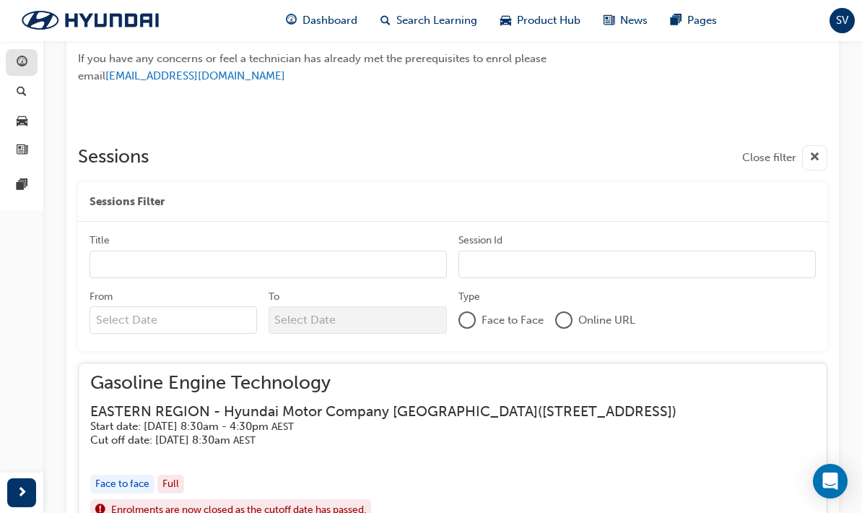
click at [18, 56] on span "guage-icon" at bounding box center [22, 62] width 11 height 13
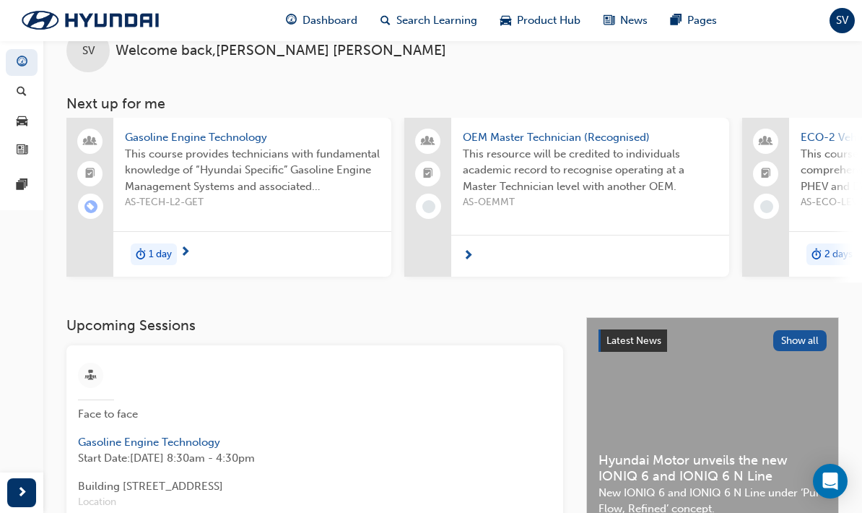
click at [103, 435] on span "Gasoline Engine Technology" at bounding box center [315, 442] width 474 height 17
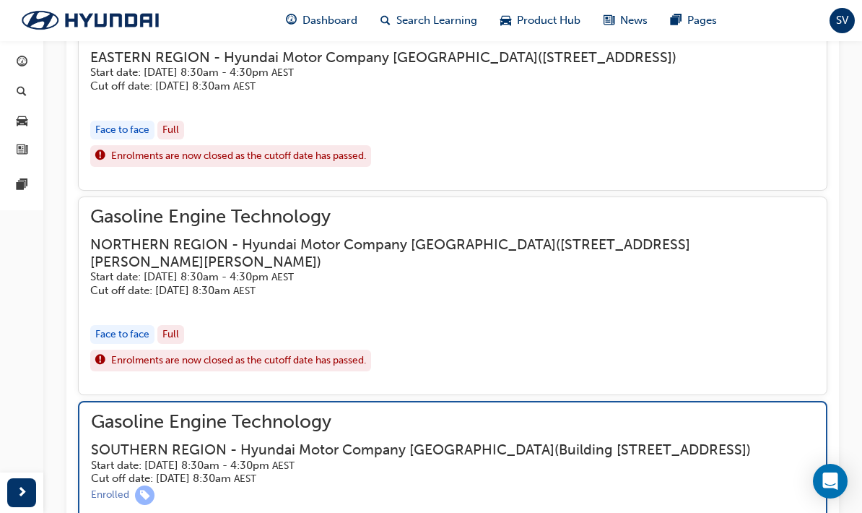
scroll to position [1210, 0]
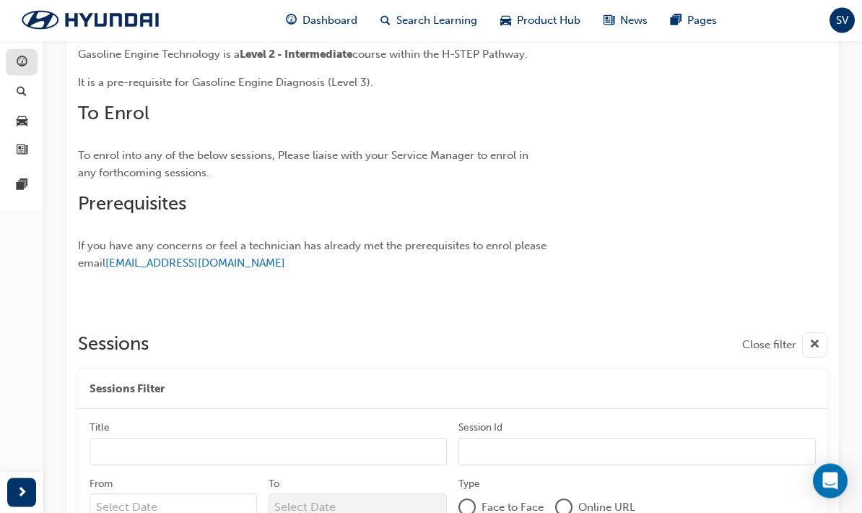
click at [21, 60] on span "guage-icon" at bounding box center [22, 62] width 11 height 13
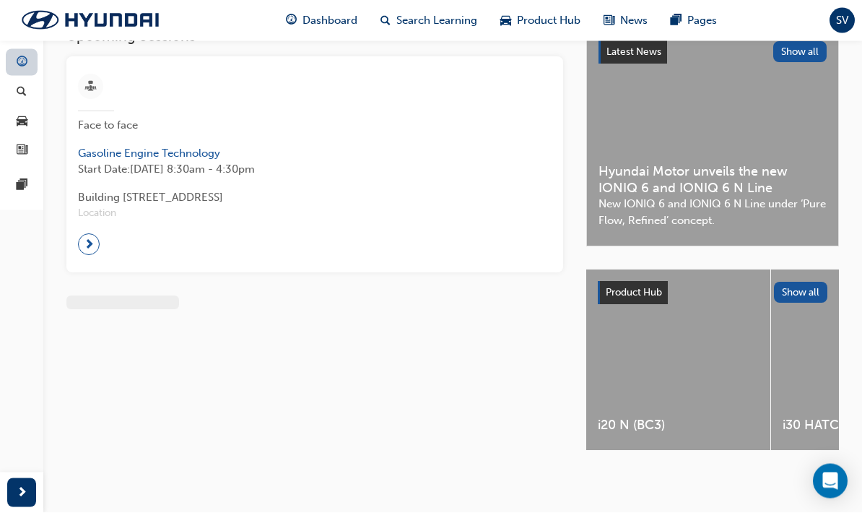
scroll to position [35, 0]
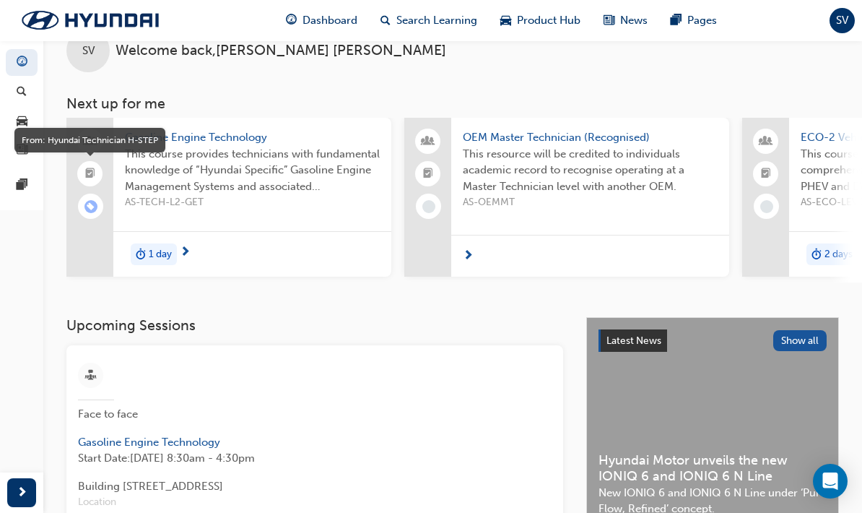
click at [87, 175] on span "booktick-icon" at bounding box center [90, 174] width 10 height 19
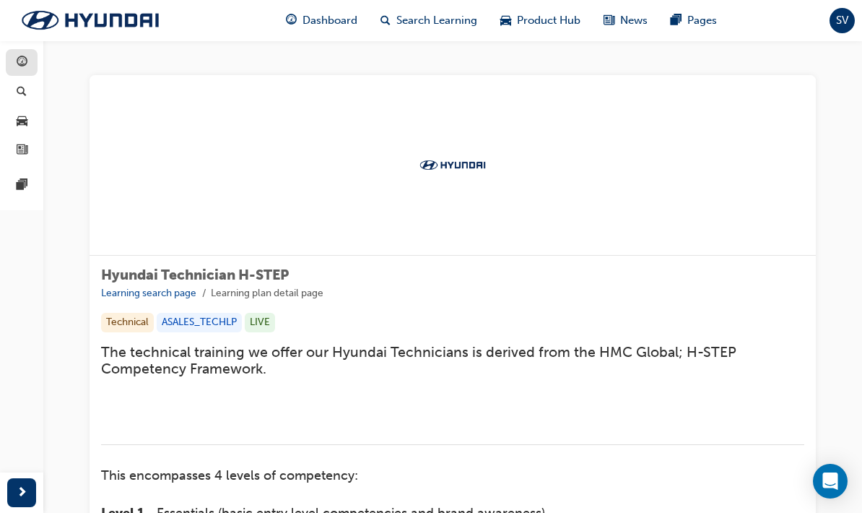
click at [23, 74] on link "button" at bounding box center [22, 62] width 32 height 27
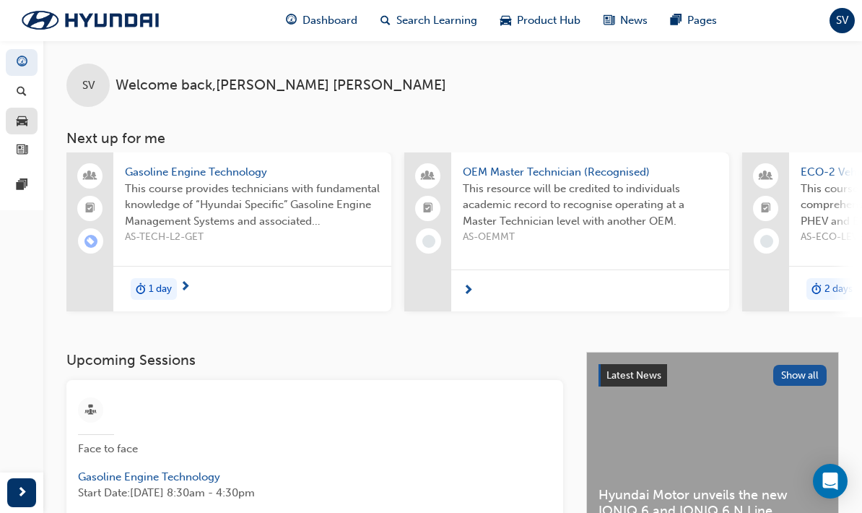
click at [19, 130] on link "button" at bounding box center [22, 121] width 32 height 27
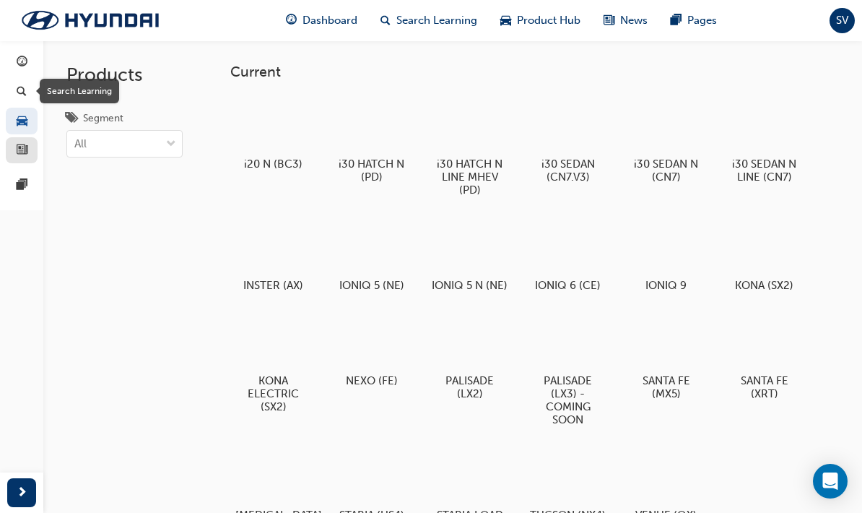
click at [11, 159] on link "button" at bounding box center [22, 150] width 32 height 27
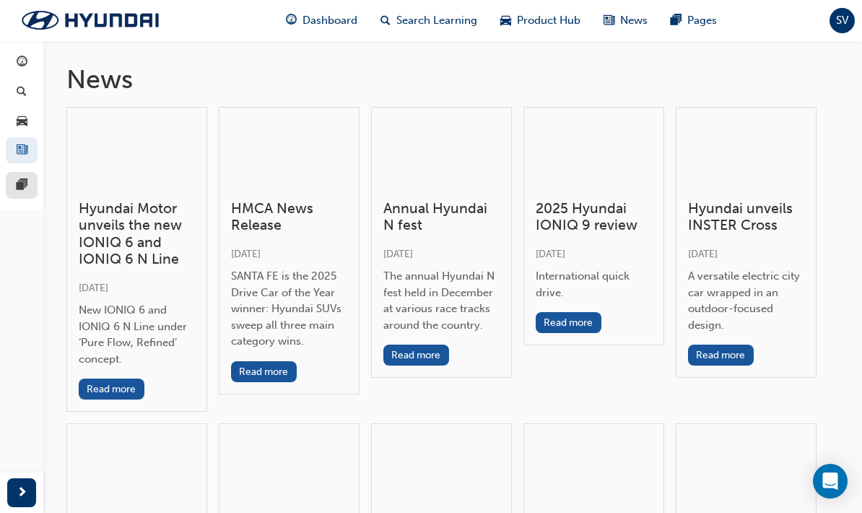
click at [25, 194] on link at bounding box center [22, 185] width 32 height 27
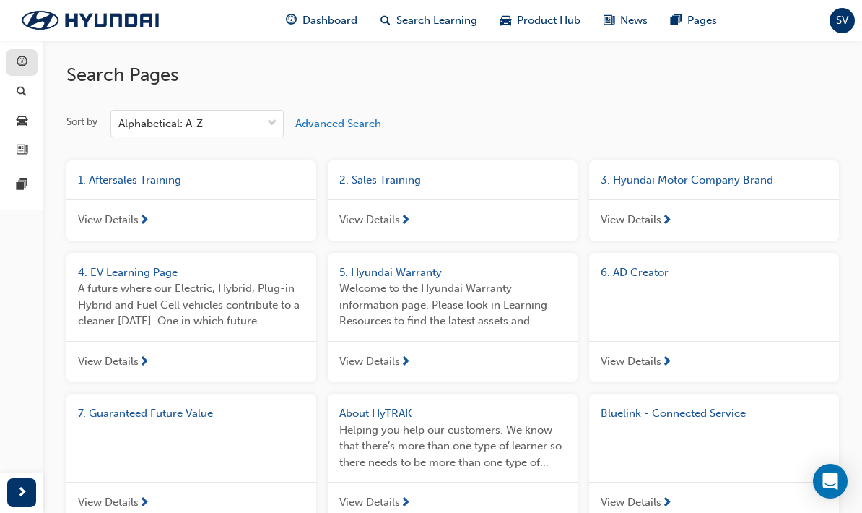
click at [17, 57] on span "guage-icon" at bounding box center [22, 62] width 11 height 13
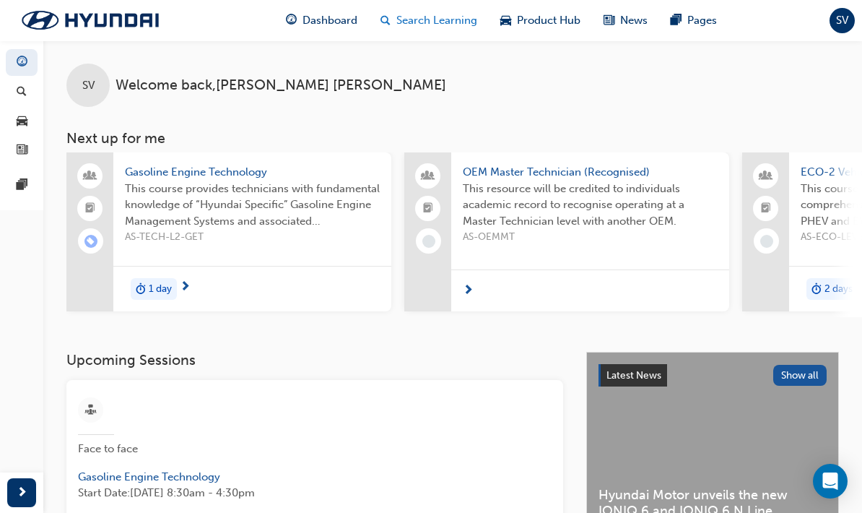
click at [417, 19] on span "Search Learning" at bounding box center [436, 20] width 81 height 17
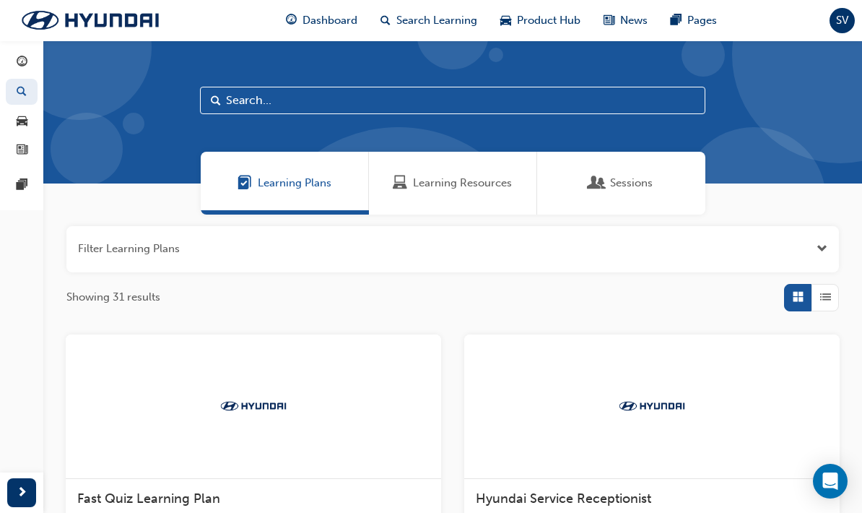
click at [232, 97] on input "text" at bounding box center [452, 100] width 505 height 27
click at [242, 87] on input "text" at bounding box center [452, 100] width 505 height 27
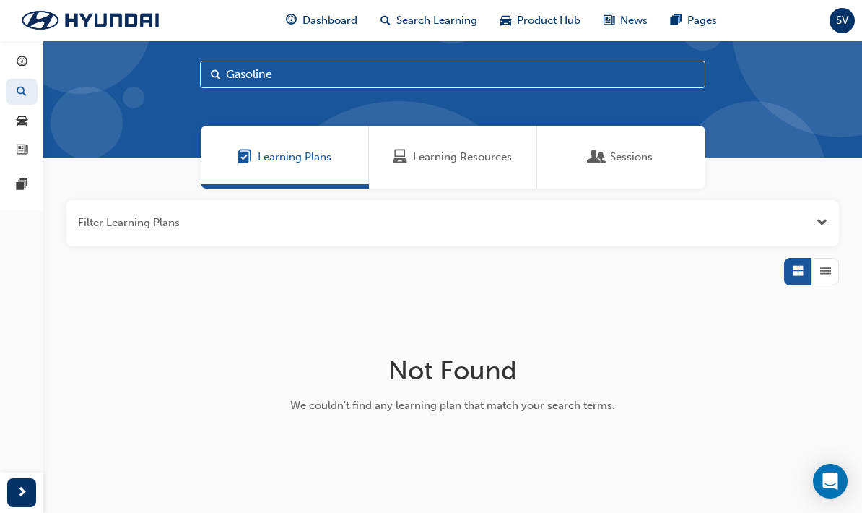
scroll to position [21, 0]
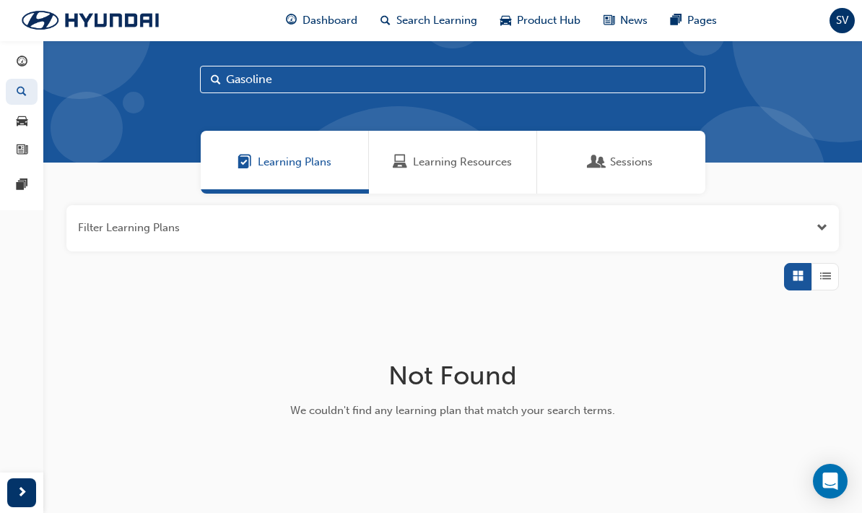
type input "Gasoline"
click at [438, 157] on span "Learning Resources" at bounding box center [462, 162] width 99 height 17
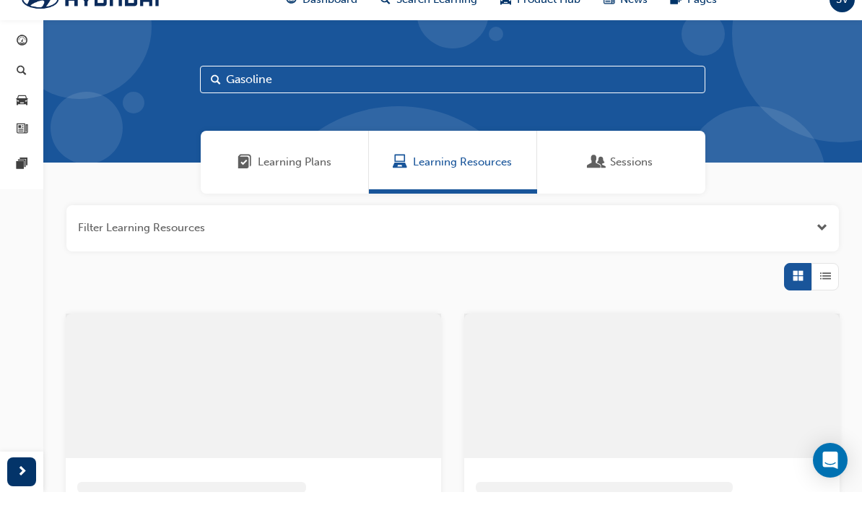
scroll to position [21, 0]
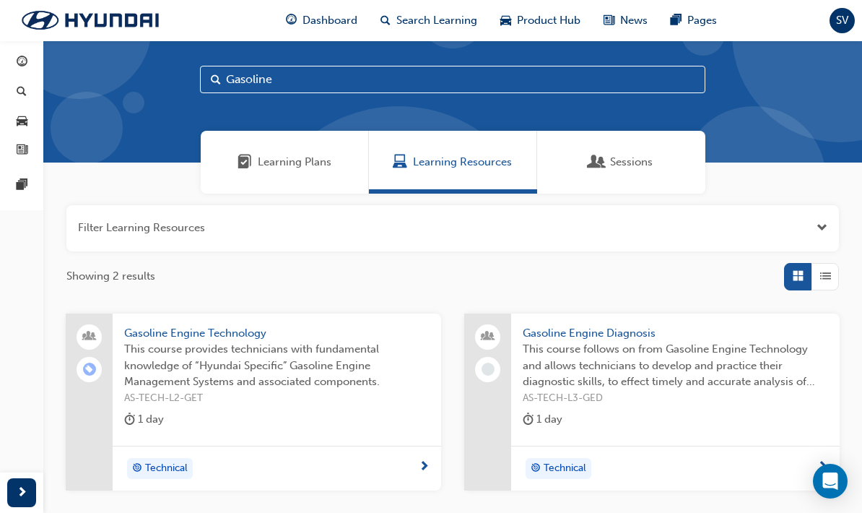
click at [168, 334] on span "Gasoline Engine Technology" at bounding box center [276, 333] width 305 height 17
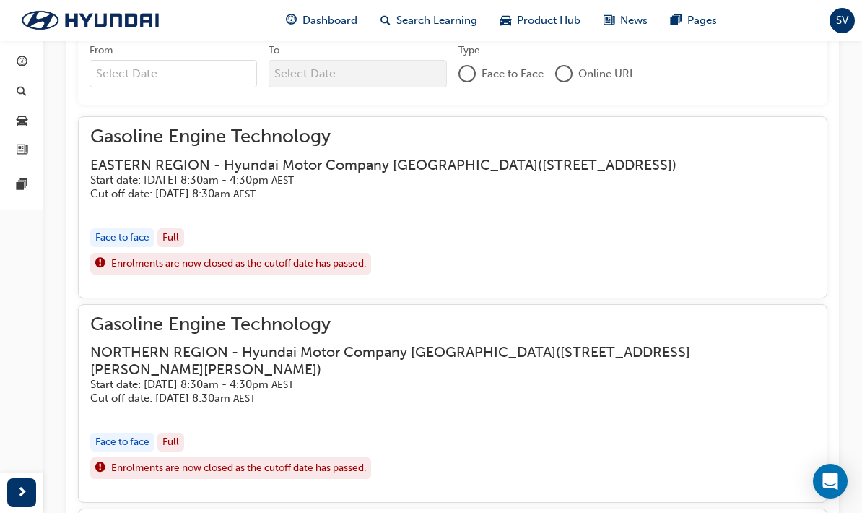
scroll to position [1210, 0]
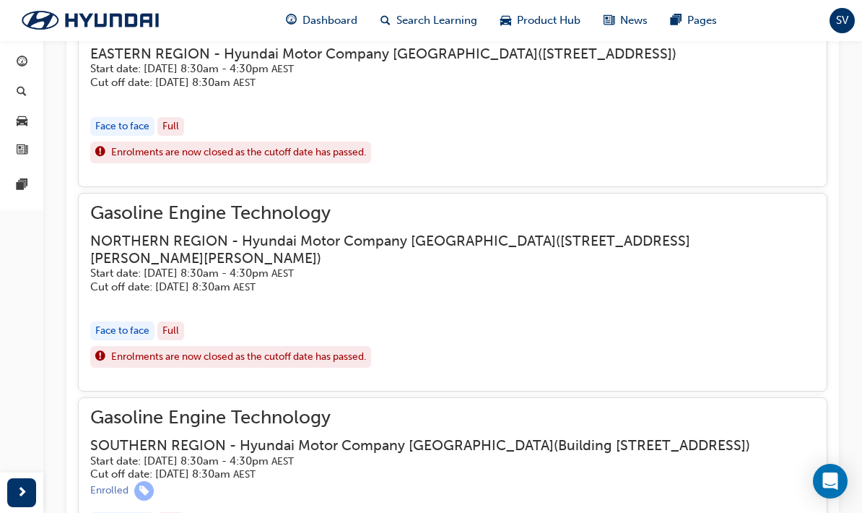
click at [121, 216] on div "Gasoline Engine Technology NORTHERN REGION - Hyundai Motor Company Australia ( …" at bounding box center [452, 249] width 725 height 88
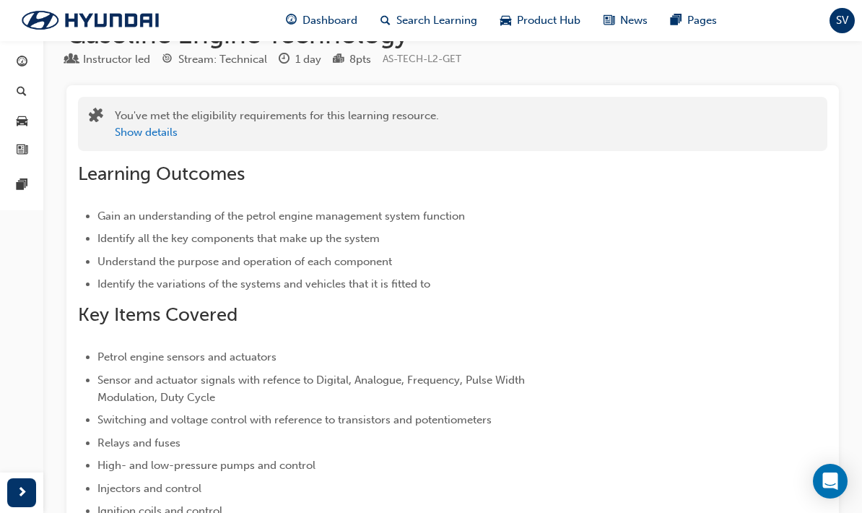
scroll to position [0, 0]
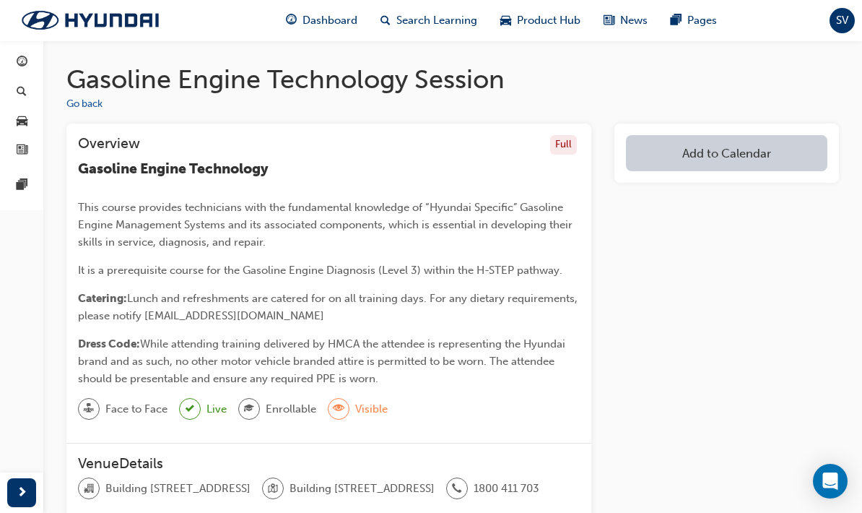
click at [350, 406] on div at bounding box center [341, 409] width 27 height 22
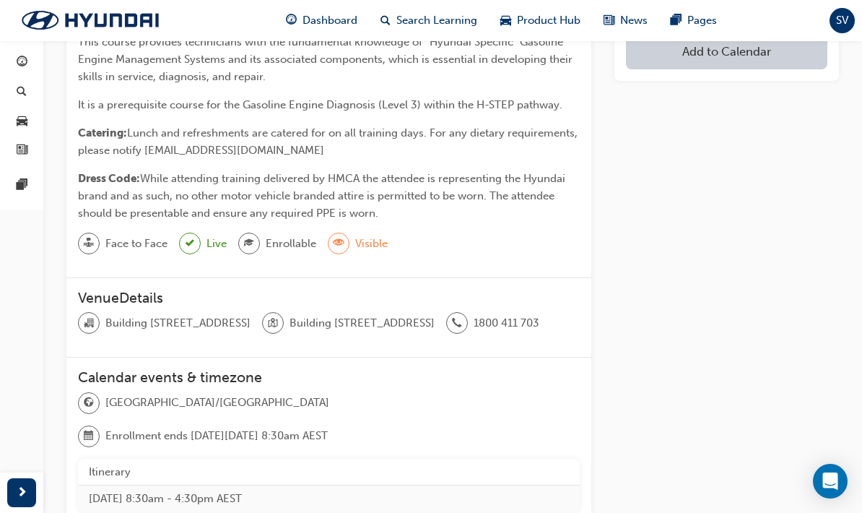
scroll to position [169, 0]
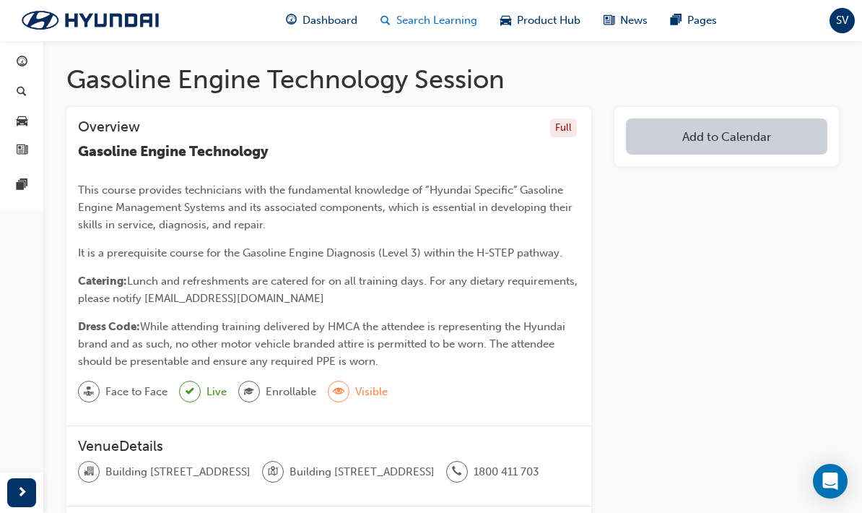
click at [412, 17] on span "Search Learning" at bounding box center [436, 20] width 81 height 17
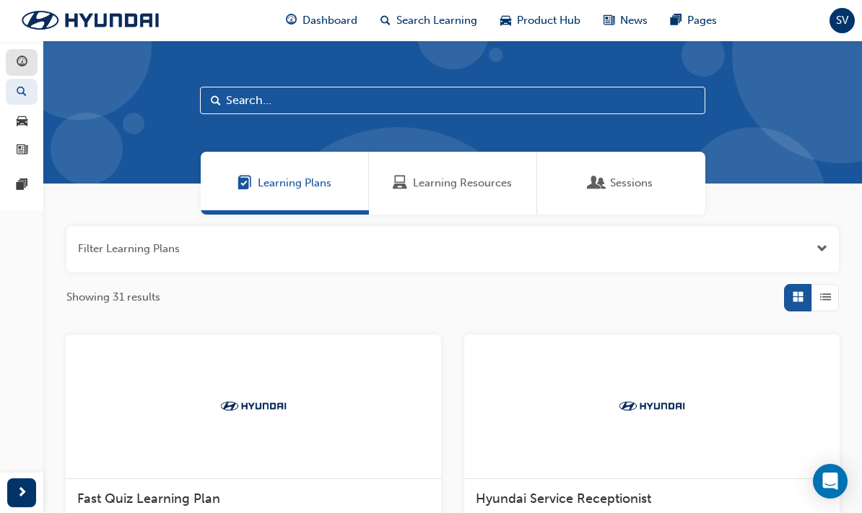
click at [17, 56] on span "guage-icon" at bounding box center [22, 62] width 11 height 13
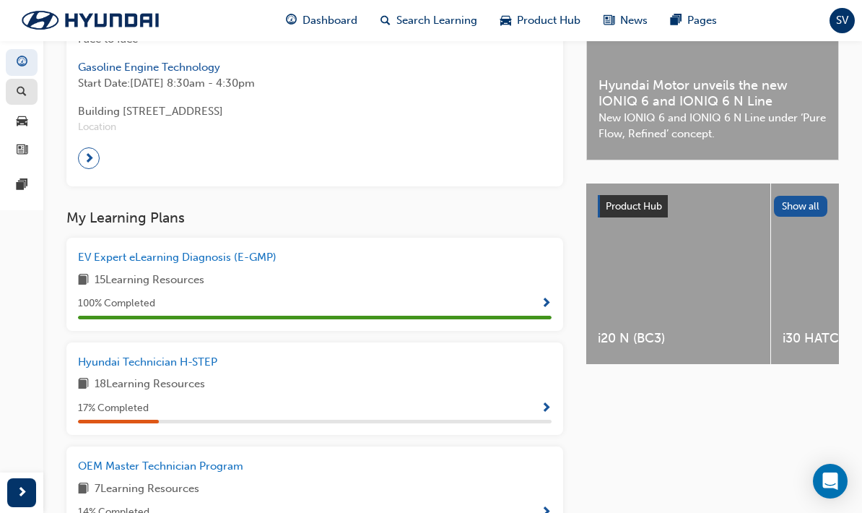
scroll to position [412, 0]
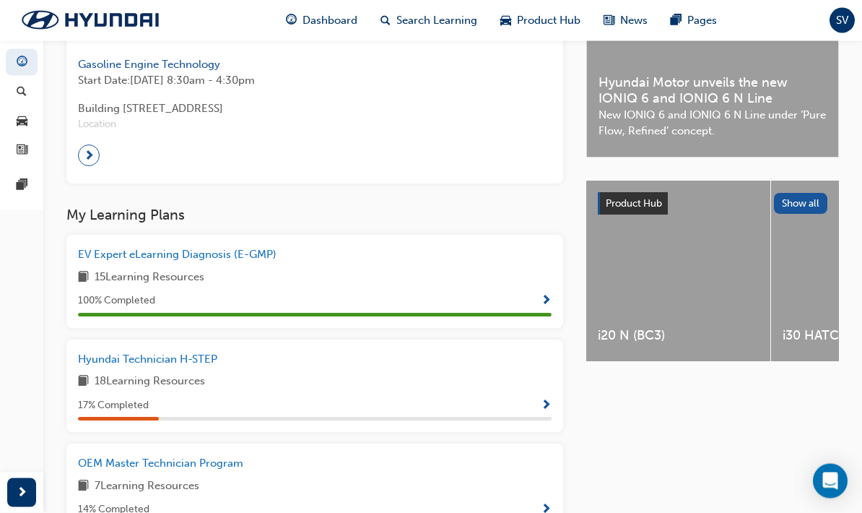
click at [166, 274] on span "15 Learning Resources" at bounding box center [150, 278] width 110 height 18
click at [539, 306] on div "100 % Completed" at bounding box center [315, 304] width 474 height 25
click at [550, 295] on span "Show Progress" at bounding box center [546, 301] width 11 height 13
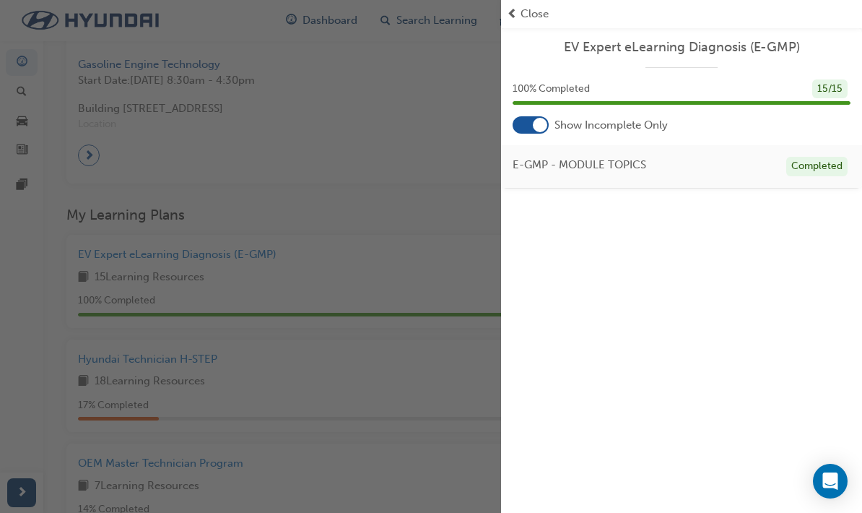
click at [74, 368] on div "button" at bounding box center [250, 256] width 501 height 513
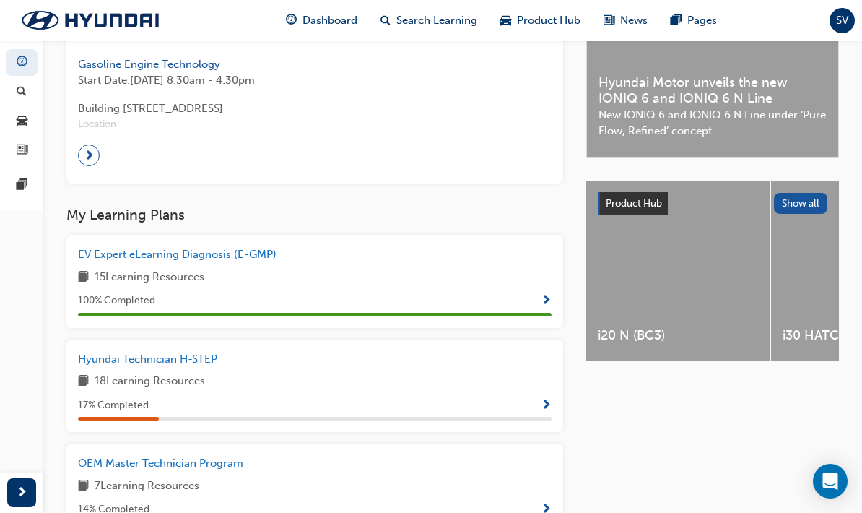
click at [545, 399] on span "Show Progress" at bounding box center [546, 405] width 11 height 13
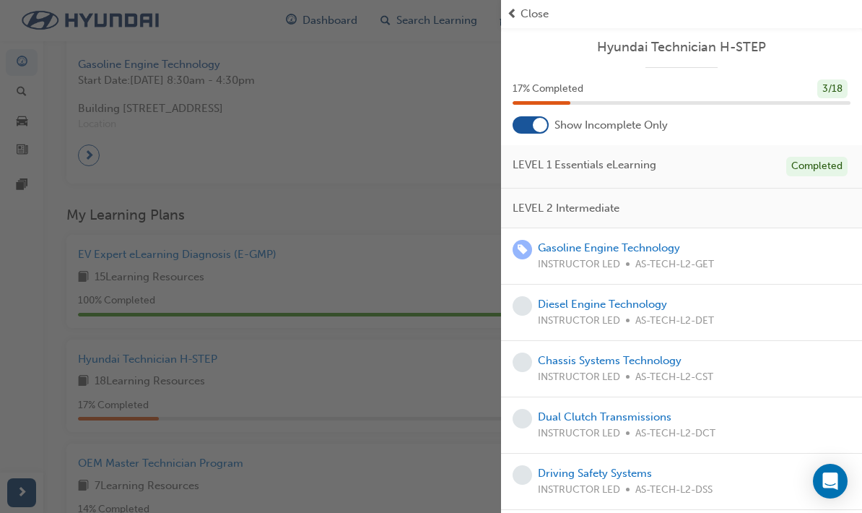
click at [87, 368] on div "button" at bounding box center [250, 256] width 501 height 513
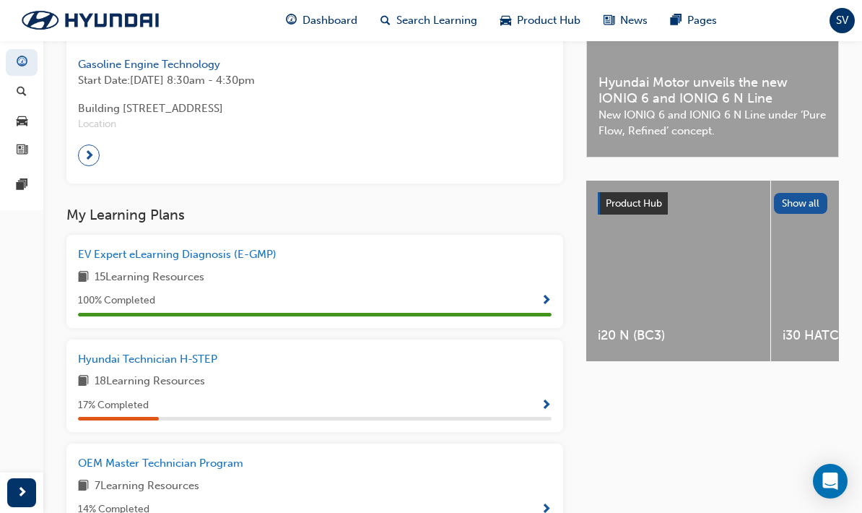
click at [551, 404] on span "Show Progress" at bounding box center [546, 405] width 11 height 13
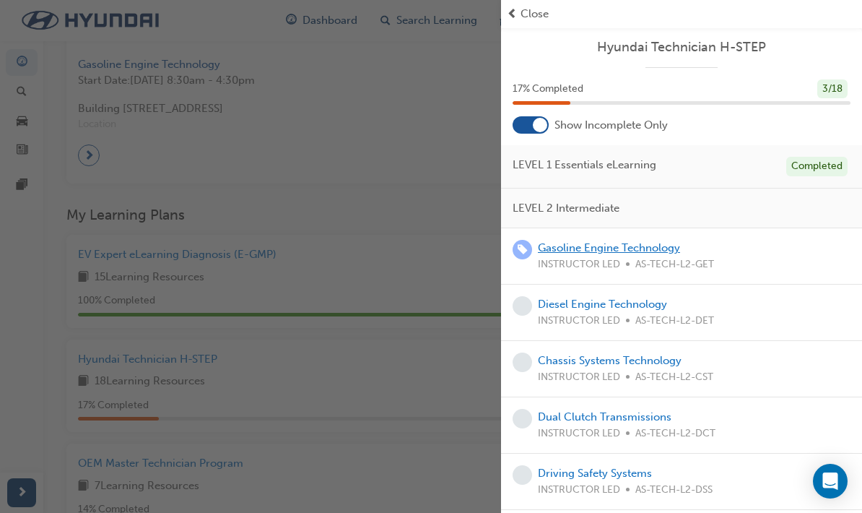
click at [659, 248] on link "Gasoline Engine Technology" at bounding box center [609, 247] width 142 height 13
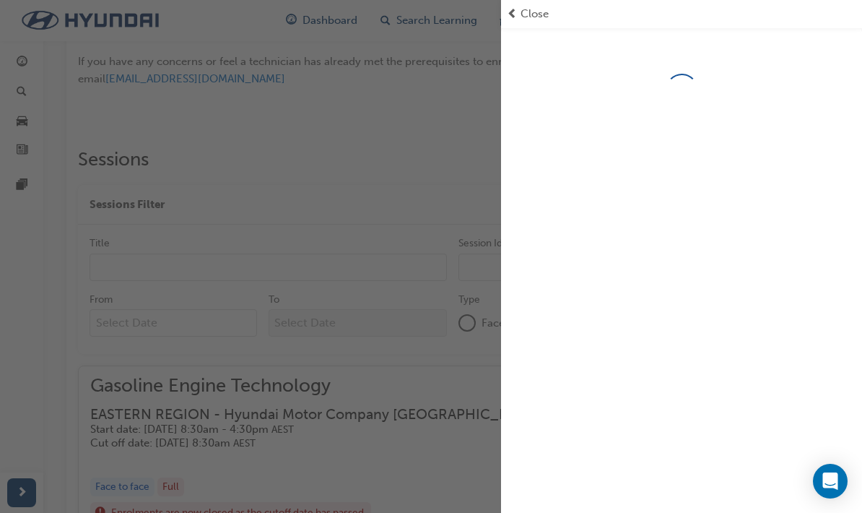
scroll to position [828, 0]
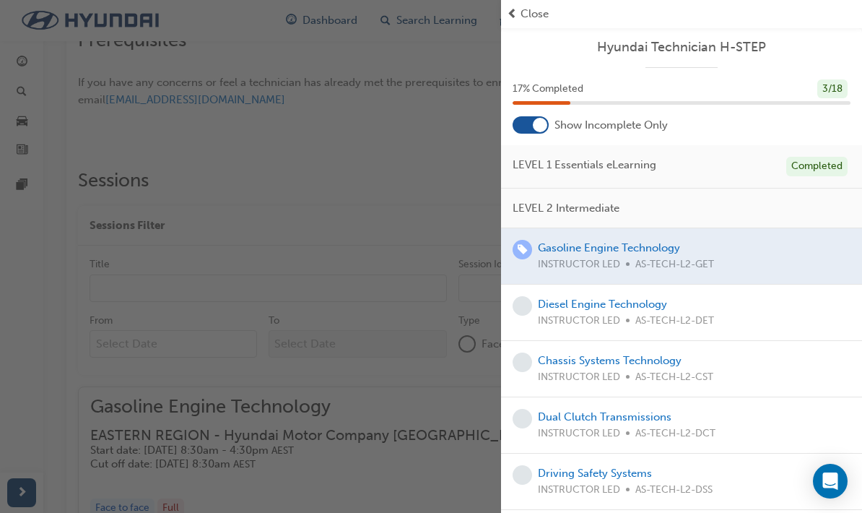
click at [658, 246] on div at bounding box center [681, 256] width 361 height 56
click at [658, 253] on div at bounding box center [681, 256] width 361 height 56
click at [639, 308] on link "Diesel Engine Technology" at bounding box center [602, 304] width 129 height 13
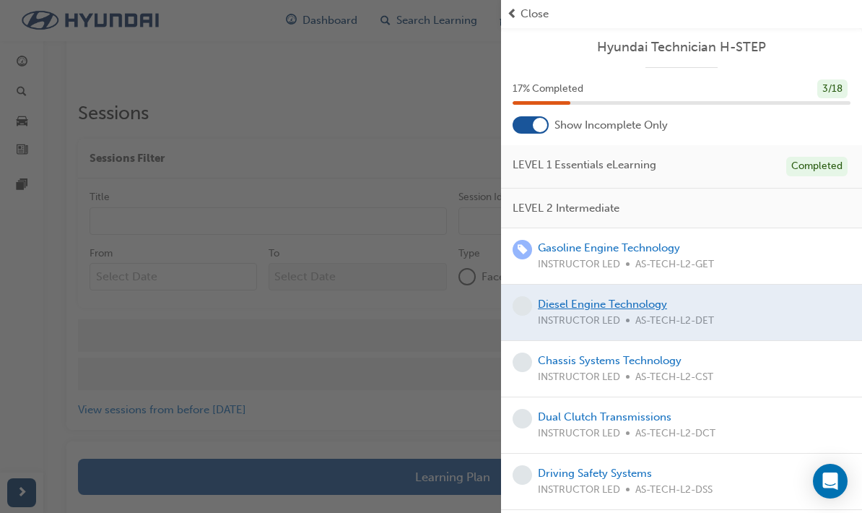
scroll to position [825, 0]
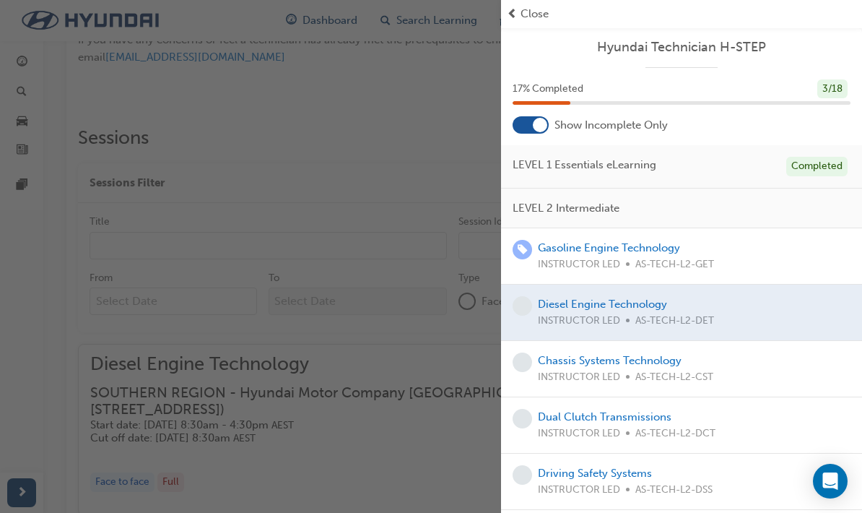
click at [104, 326] on div "button" at bounding box center [250, 256] width 501 height 513
click at [368, 269] on div "button" at bounding box center [250, 256] width 501 height 513
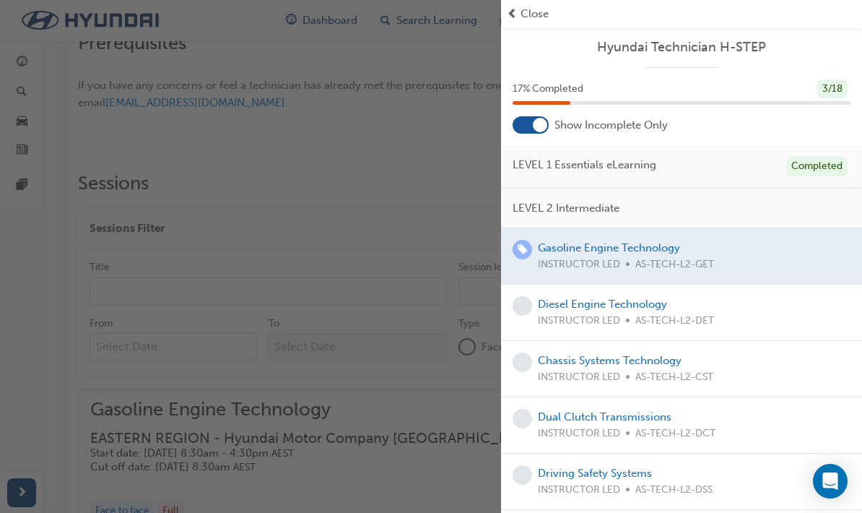
scroll to position [828, 0]
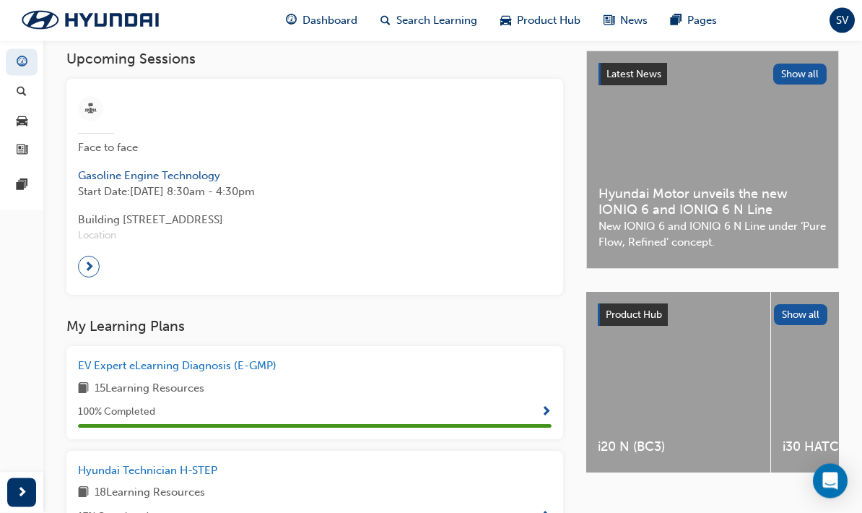
scroll to position [303, 0]
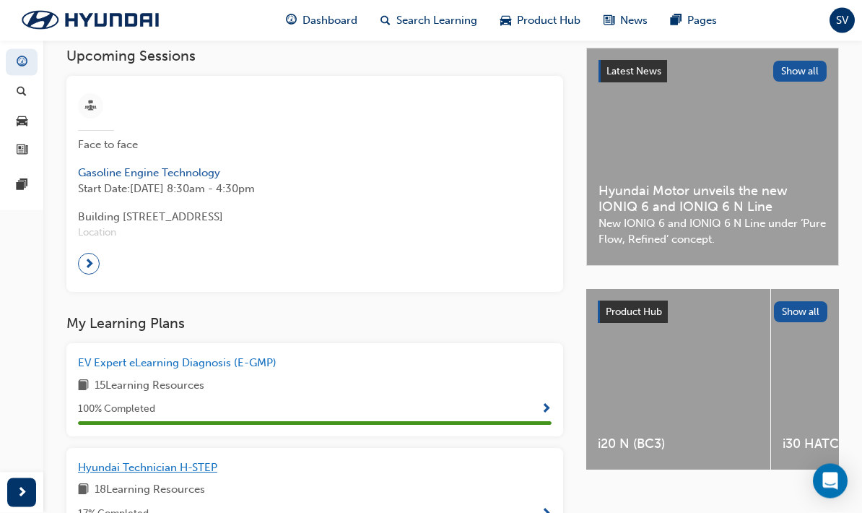
click at [102, 465] on span "Hyundai Technician H-STEP" at bounding box center [147, 467] width 139 height 13
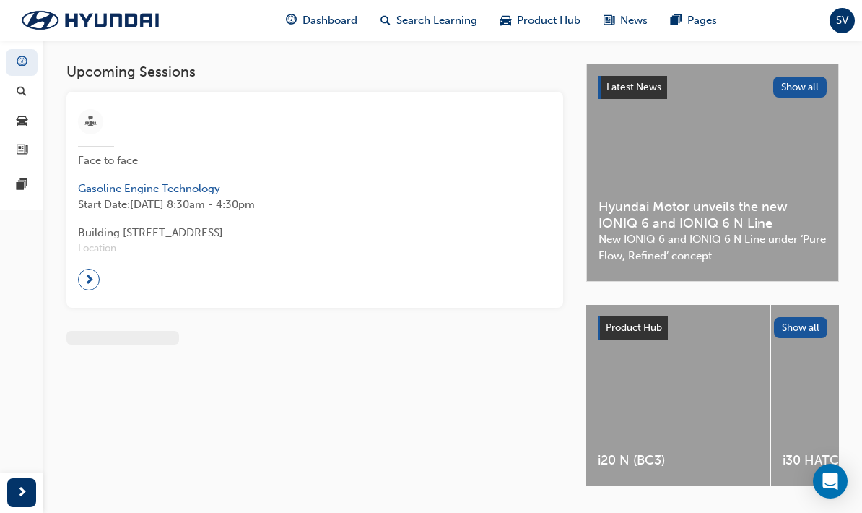
scroll to position [35, 0]
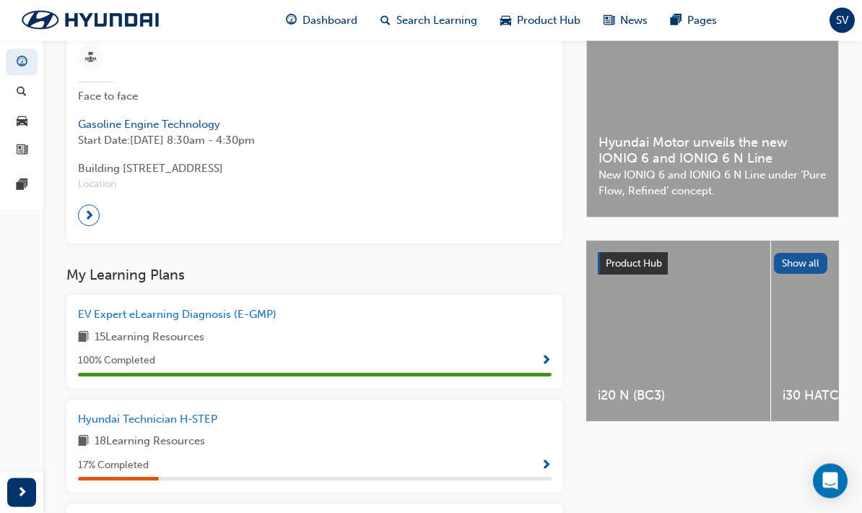
click at [547, 460] on span "Show Progress" at bounding box center [546, 466] width 11 height 13
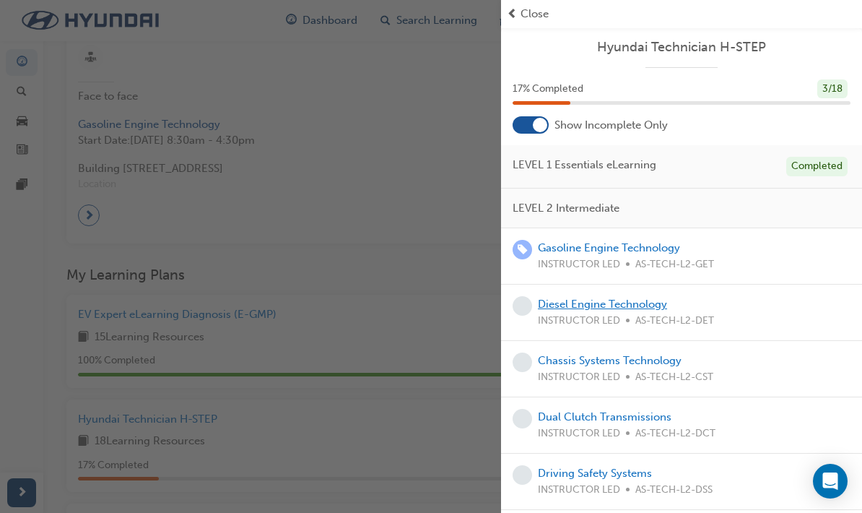
click at [648, 307] on link "Diesel Engine Technology" at bounding box center [602, 304] width 129 height 13
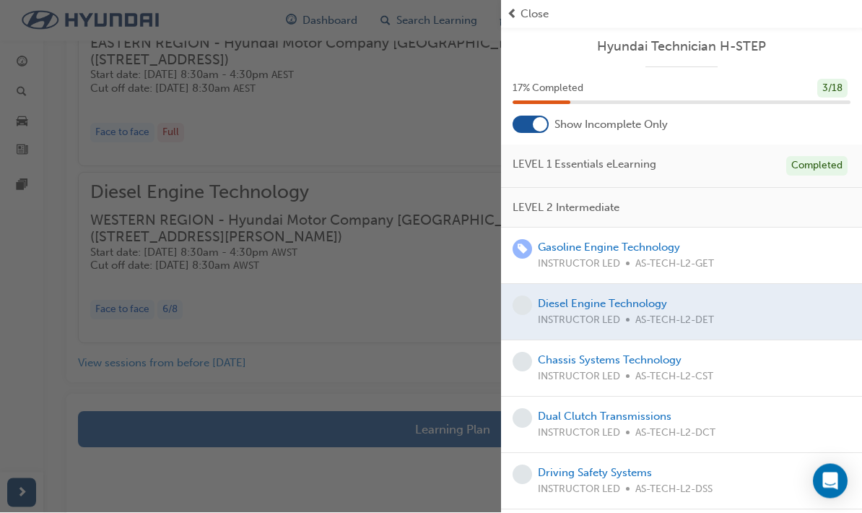
scroll to position [1529, 0]
click at [106, 351] on div "button" at bounding box center [250, 256] width 501 height 513
click at [107, 350] on div "button" at bounding box center [250, 256] width 501 height 513
click at [671, 362] on link "Chassis Systems Technology" at bounding box center [610, 360] width 144 height 13
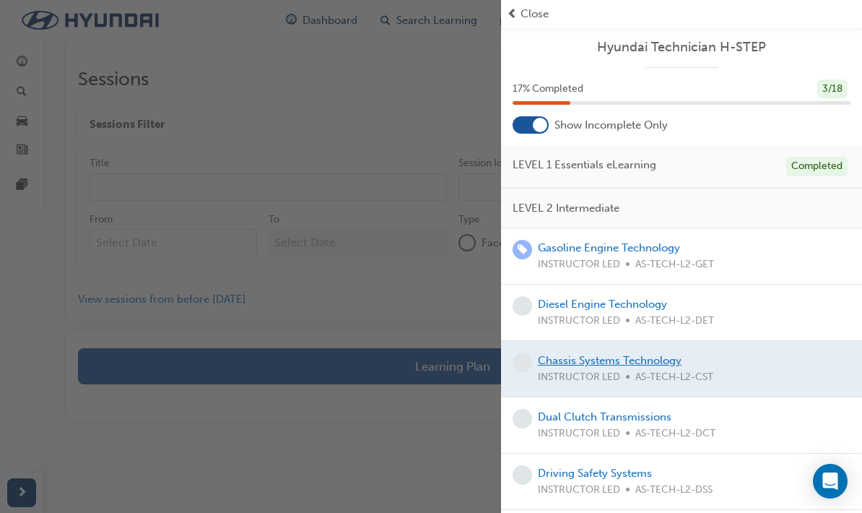
scroll to position [947, 0]
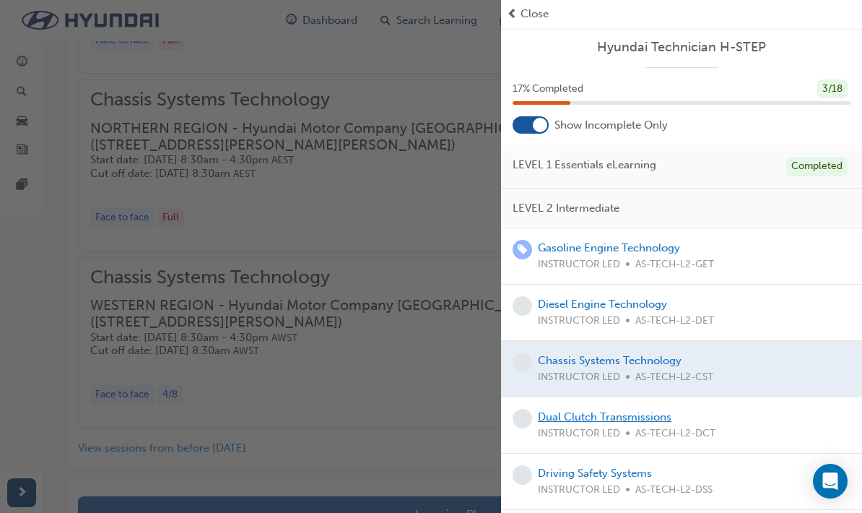
click at [649, 419] on link "Dual Clutch Transmissions" at bounding box center [605, 416] width 134 height 13
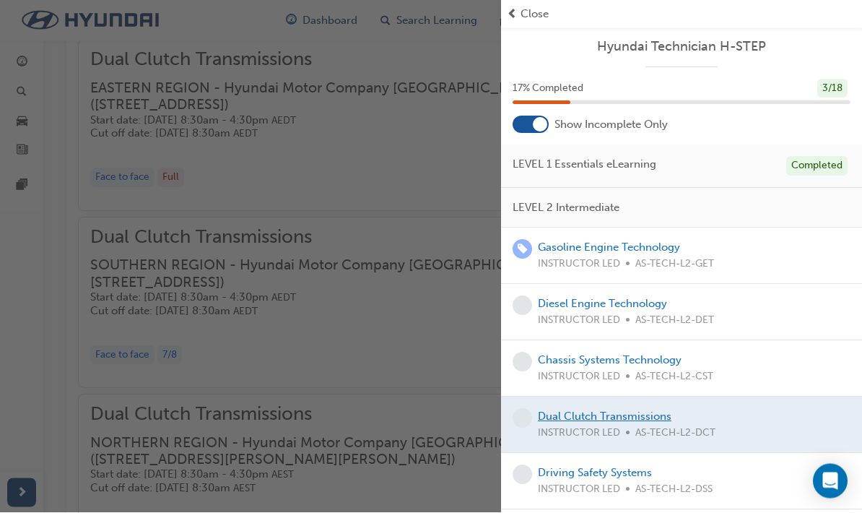
scroll to position [1176, 0]
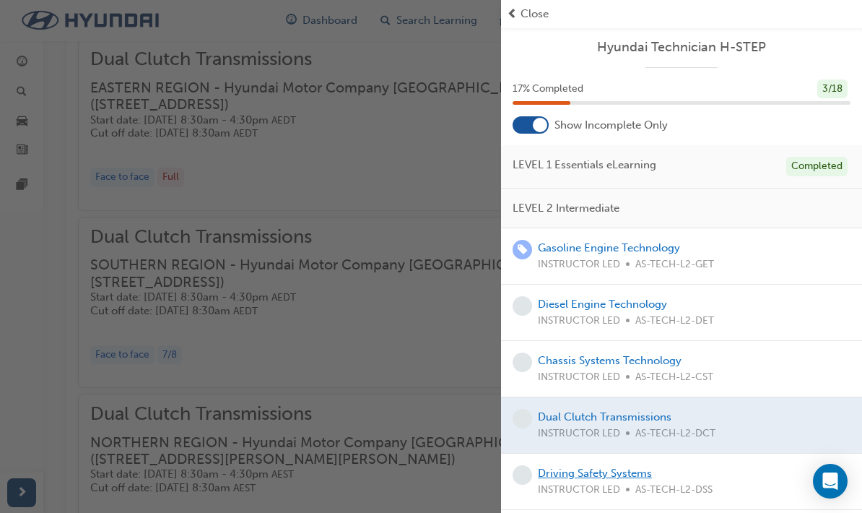
click at [634, 466] on link "Driving Safety Systems" at bounding box center [595, 472] width 114 height 13
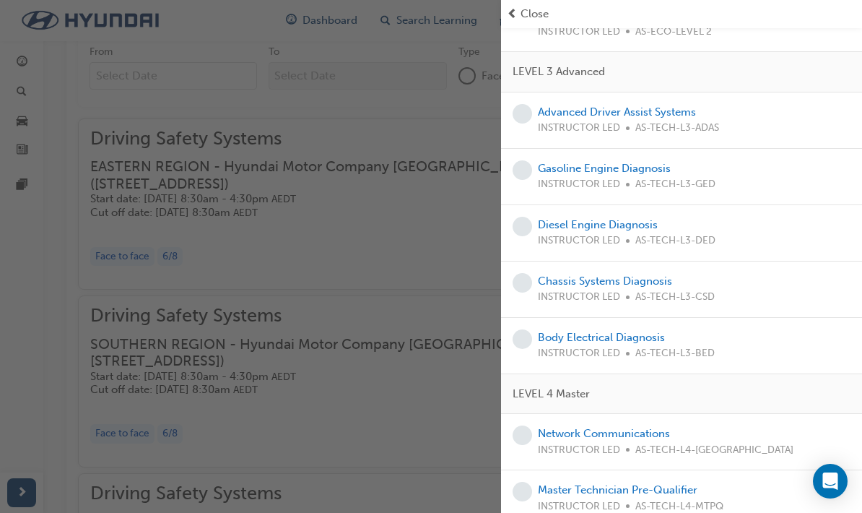
scroll to position [570, 0]
click at [384, 179] on div "button" at bounding box center [250, 256] width 501 height 513
click at [530, 19] on span "Close" at bounding box center [535, 14] width 28 height 17
click at [523, 8] on span "Close" at bounding box center [535, 14] width 28 height 17
click at [41, 309] on div "button" at bounding box center [250, 256] width 501 height 513
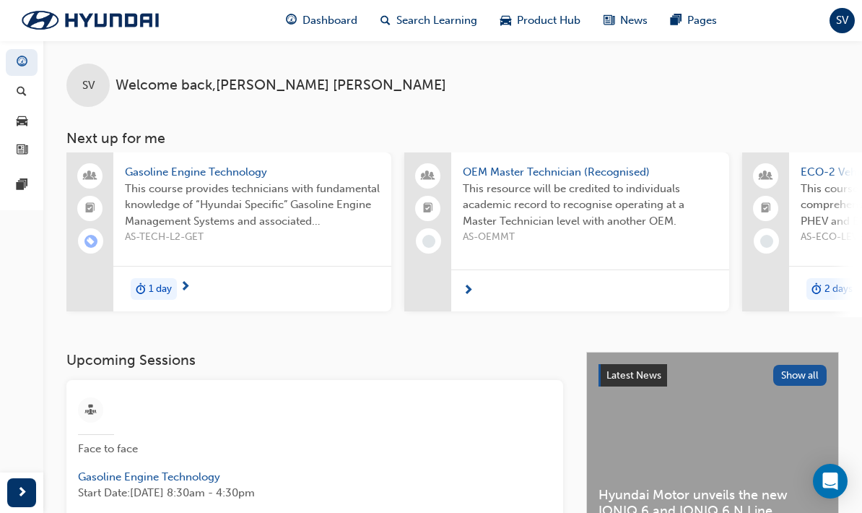
click at [467, 286] on span "next-icon" at bounding box center [468, 291] width 11 height 13
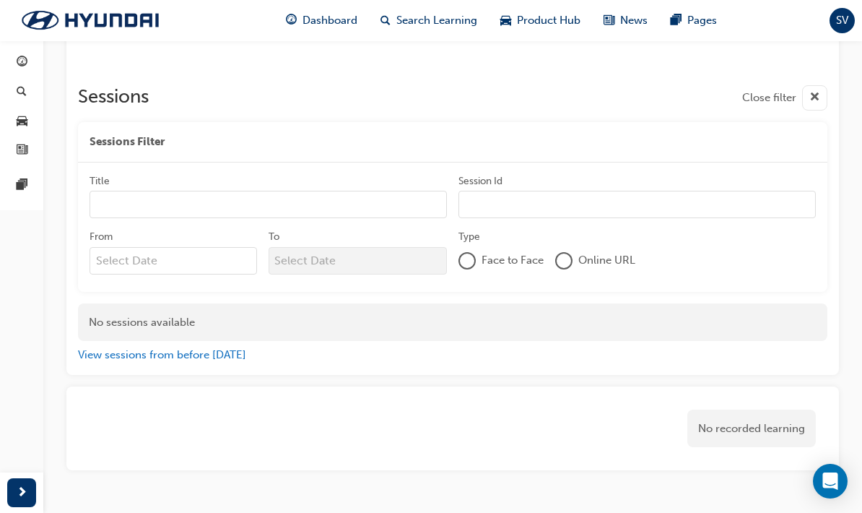
scroll to position [723, 0]
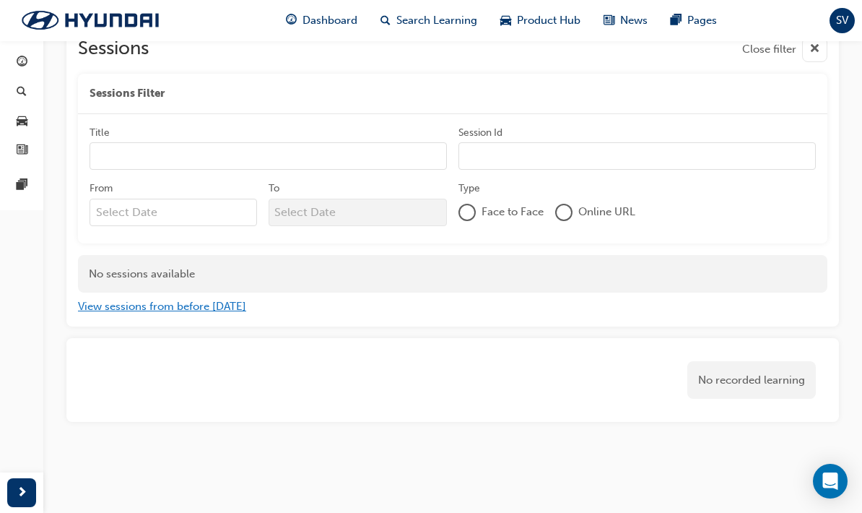
click at [103, 308] on button "View sessions from before [DATE]" at bounding box center [162, 306] width 168 height 17
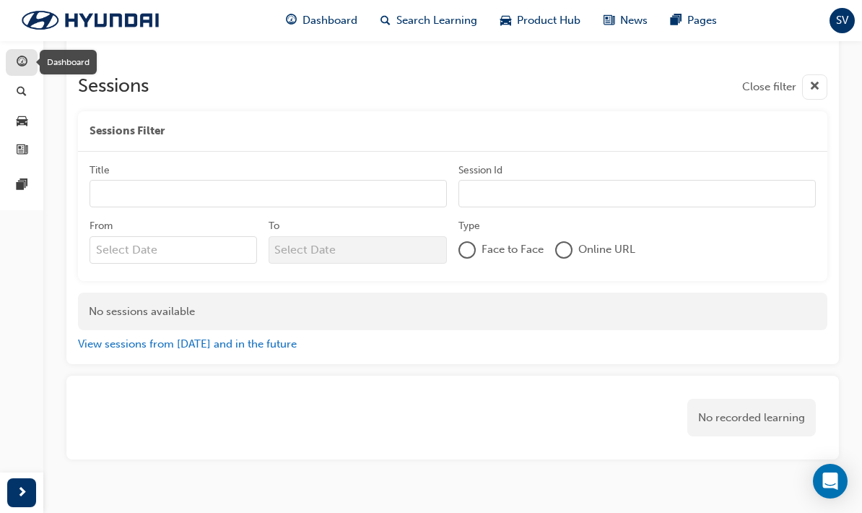
click at [21, 56] on span "guage-icon" at bounding box center [22, 62] width 11 height 13
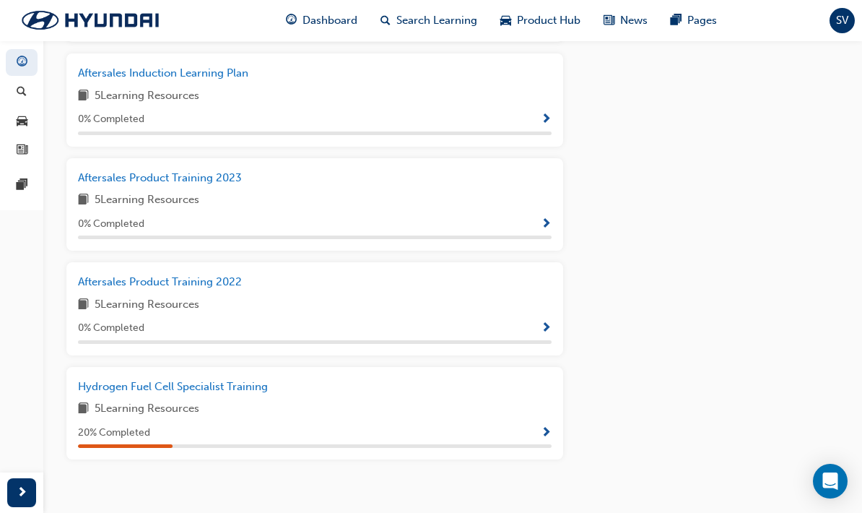
scroll to position [1015, 0]
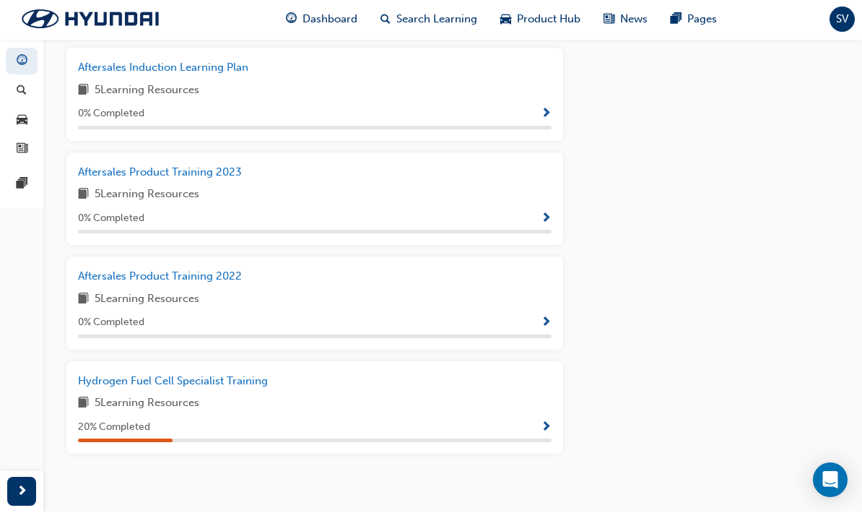
click at [108, 375] on span "Hydrogen Fuel Cell Specialist Training" at bounding box center [173, 381] width 190 height 13
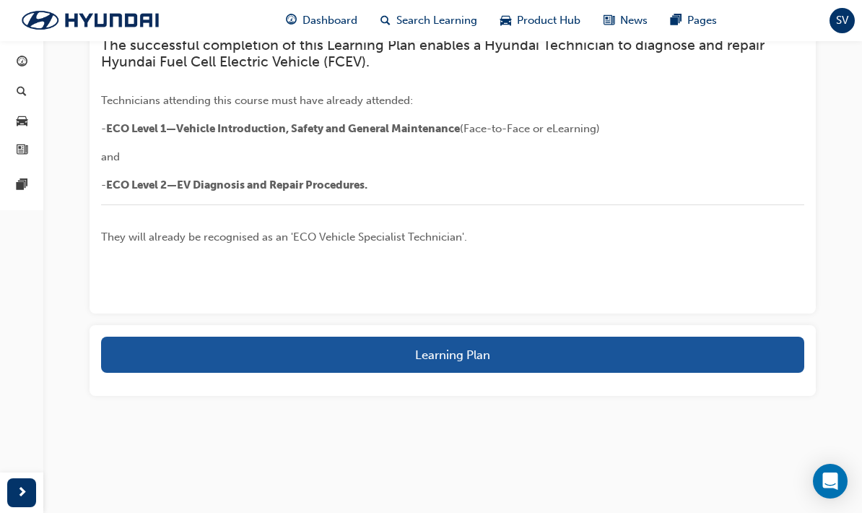
scroll to position [311, 0]
drag, startPoint x: 22, startPoint y: 65, endPoint x: 22, endPoint y: 342, distance: 276.6
click at [22, 65] on span "guage-icon" at bounding box center [22, 62] width 11 height 13
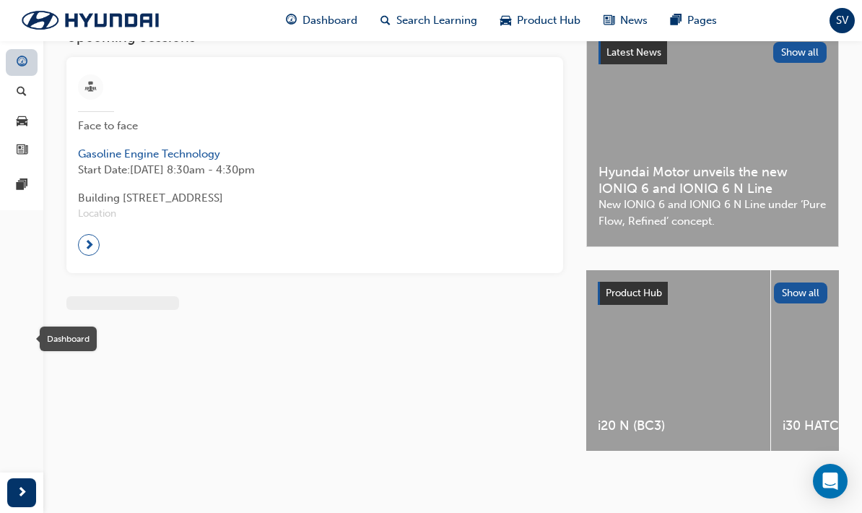
scroll to position [35, 0]
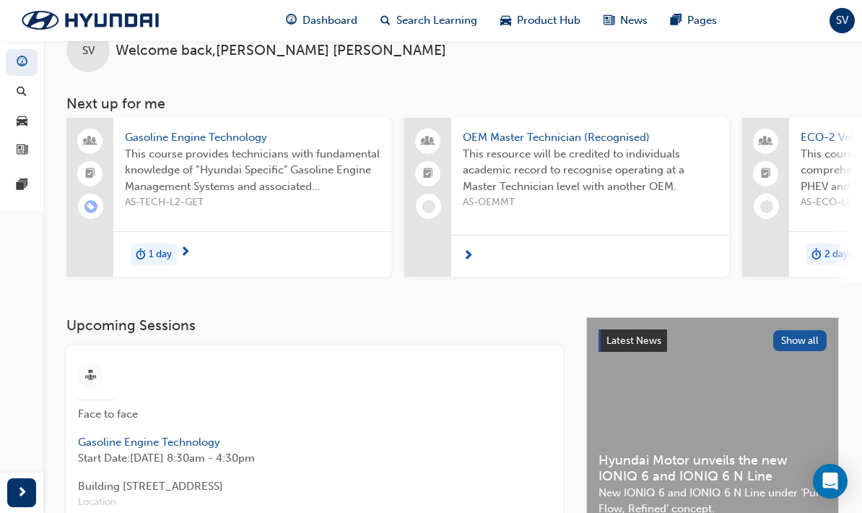
click at [835, 25] on div "SV" at bounding box center [842, 20] width 25 height 25
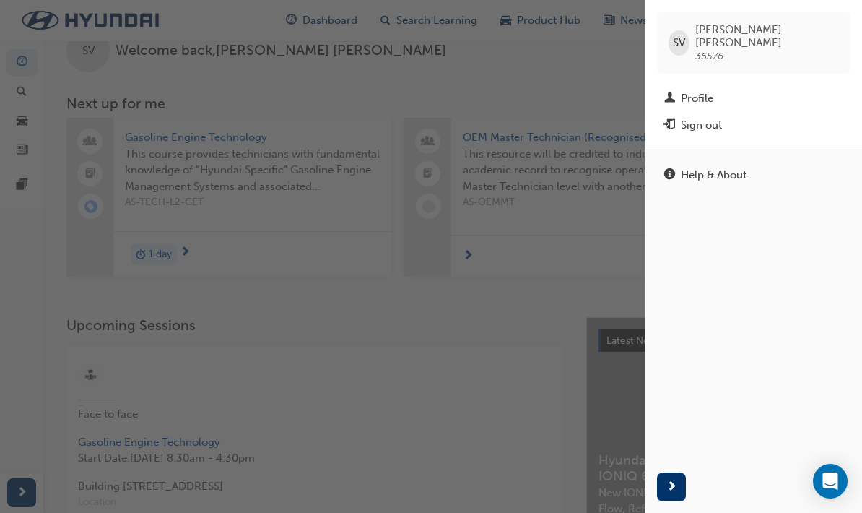
click at [462, 45] on div "button" at bounding box center [323, 256] width 646 height 513
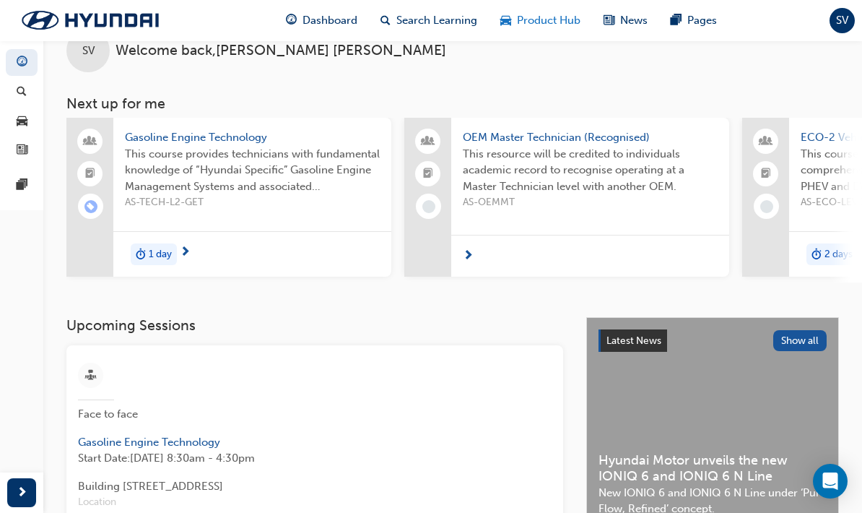
click at [518, 30] on div "Product Hub" at bounding box center [540, 21] width 103 height 30
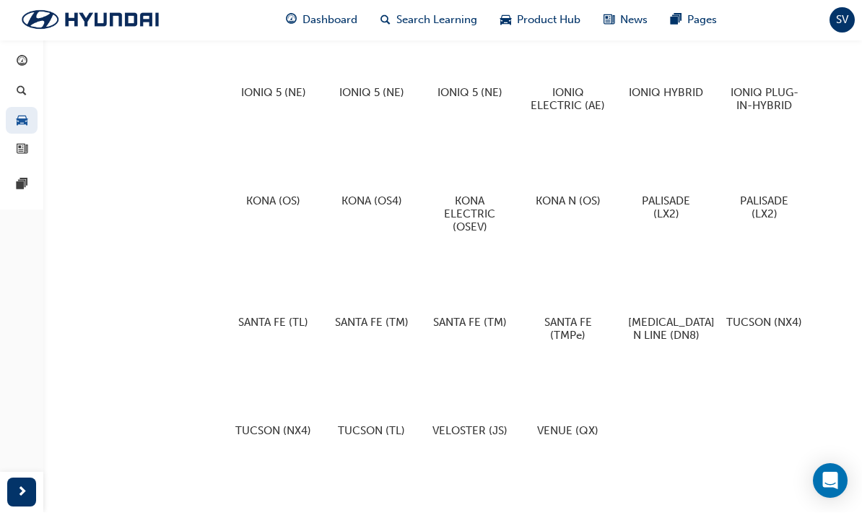
scroll to position [838, 0]
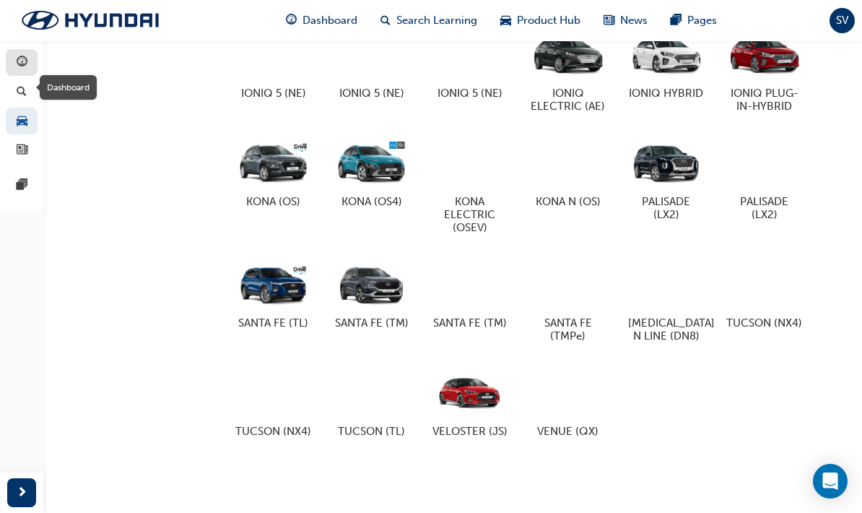
click at [22, 57] on span "guage-icon" at bounding box center [22, 62] width 11 height 13
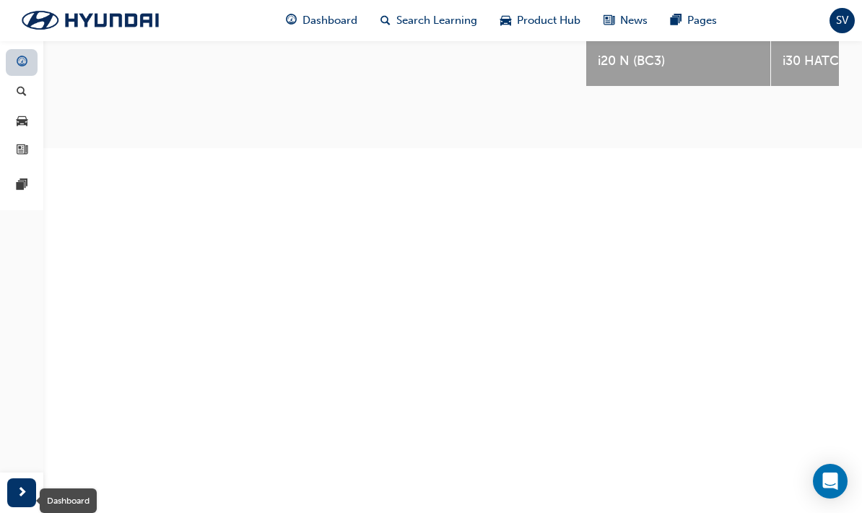
scroll to position [399, 0]
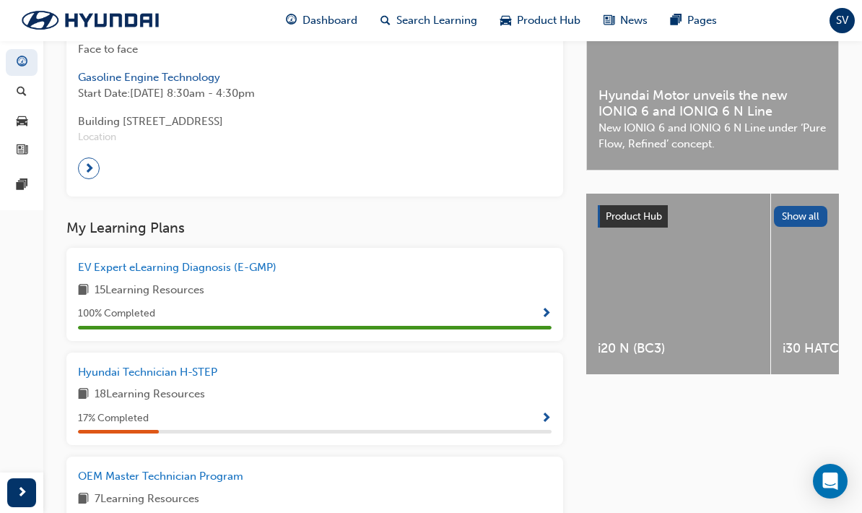
click at [170, 366] on span "Hyundai Technician H-STEP" at bounding box center [147, 371] width 139 height 13
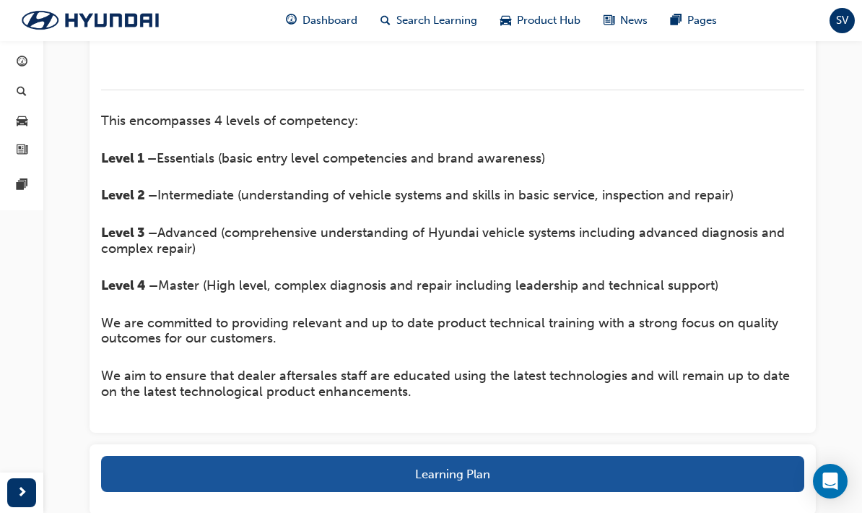
scroll to position [357, 0]
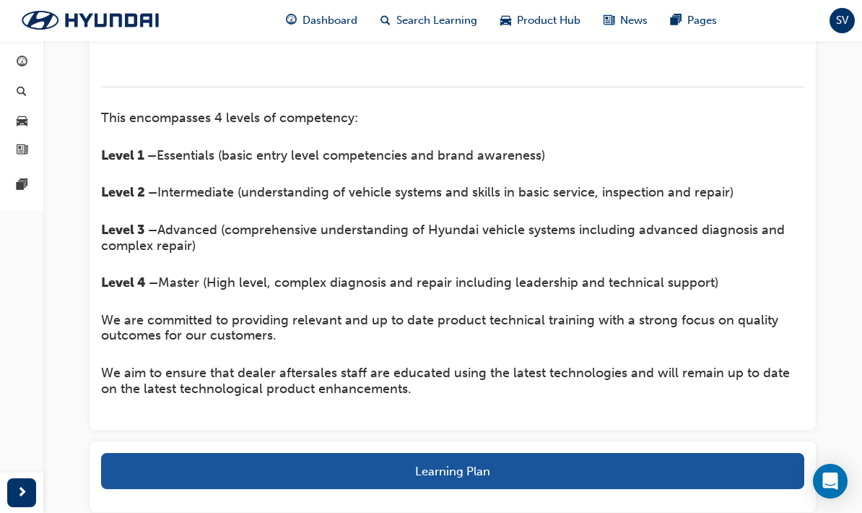
drag, startPoint x: 23, startPoint y: 71, endPoint x: 23, endPoint y: 394, distance: 322.8
click at [23, 71] on link "button" at bounding box center [22, 62] width 32 height 27
